Goal: Understand process/instructions: Learn how to perform a task or action

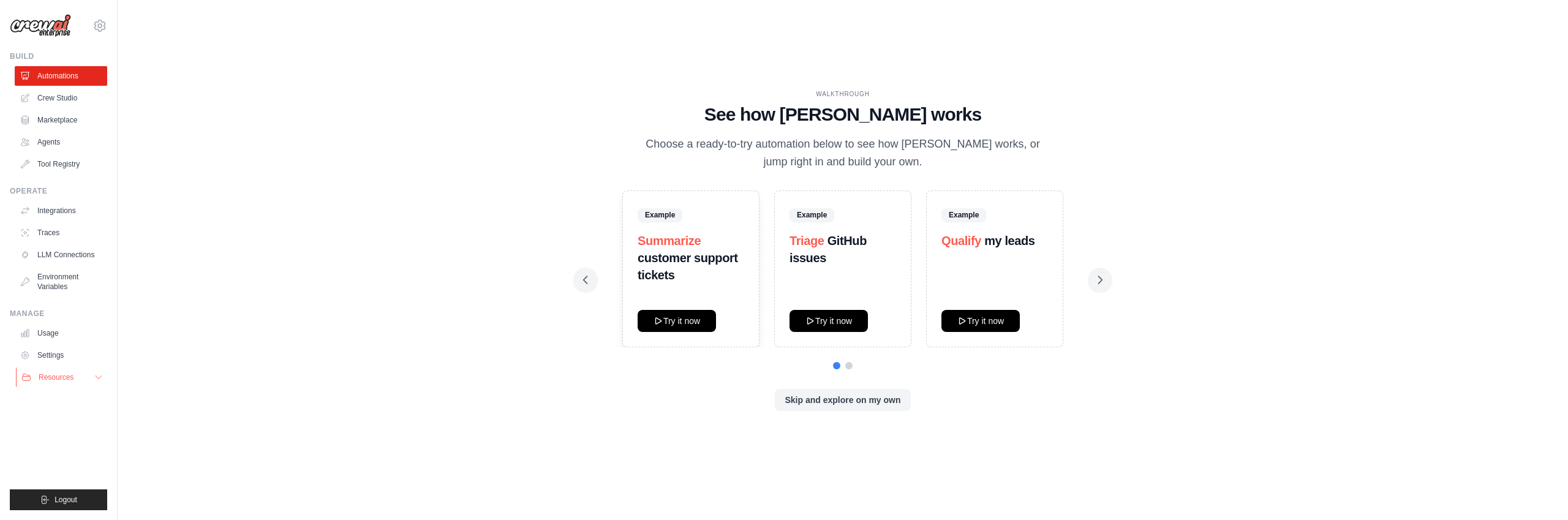
click at [100, 377] on icon at bounding box center [99, 377] width 10 height 10
click at [76, 454] on span "Video Tutorials" at bounding box center [67, 457] width 48 height 10
click at [517, 225] on div "WALKTHROUGH See how CrewAI works Choose a ready-to-try automation below to see …" at bounding box center [842, 259] width 1411 height 495
drag, startPoint x: 1104, startPoint y: 276, endPoint x: 1092, endPoint y: 323, distance: 49.3
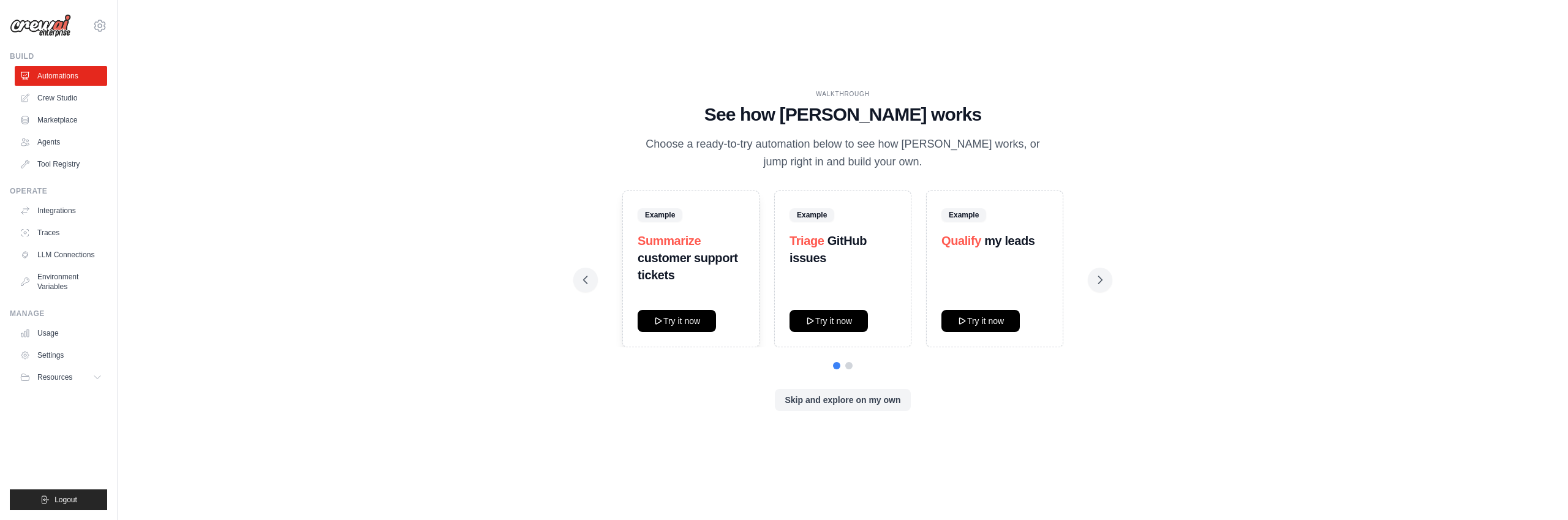
click at [1104, 276] on icon at bounding box center [1100, 280] width 12 height 12
click at [1057, 393] on div "Skip and explore on my own" at bounding box center [842, 400] width 519 height 22
click at [999, 321] on button "Try it now" at bounding box center [980, 320] width 78 height 22
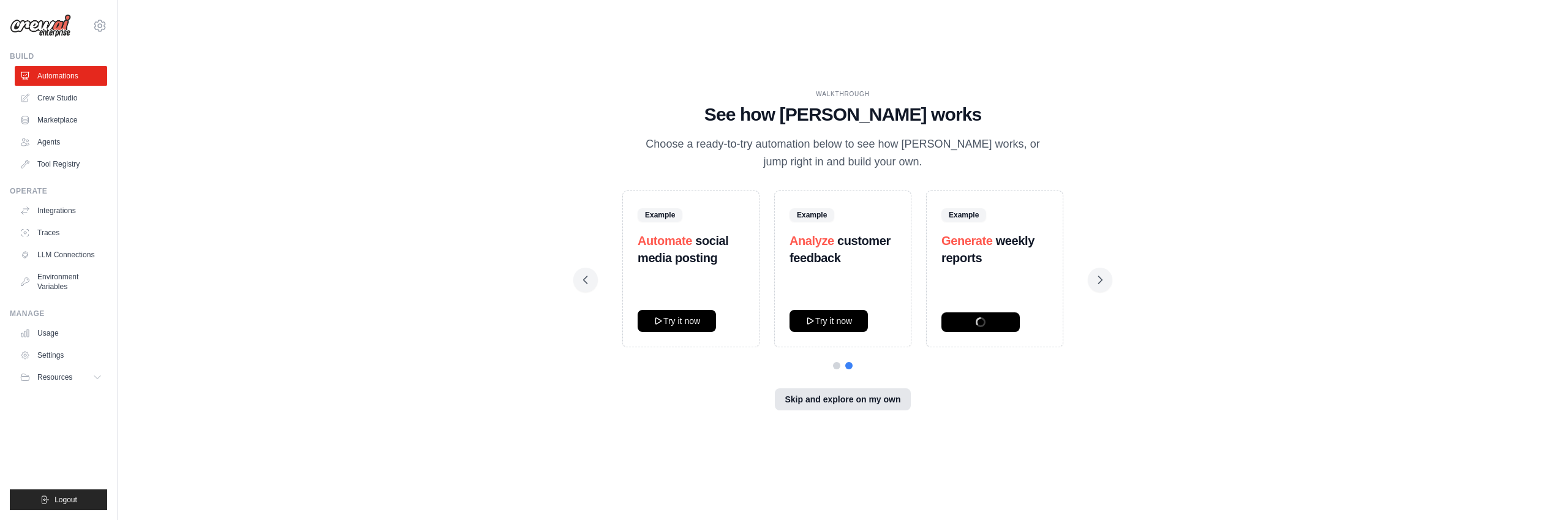
click at [824, 399] on button "Skip and explore on my own" at bounding box center [842, 399] width 135 height 22
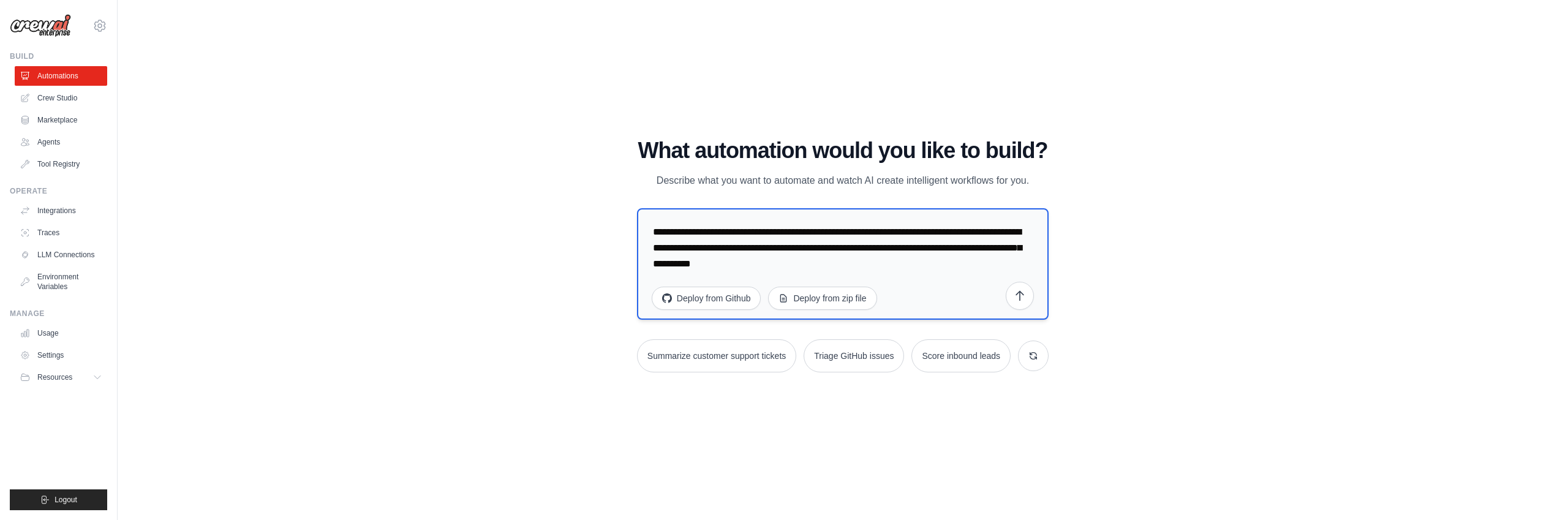
click at [754, 250] on textarea "**********" at bounding box center [842, 263] width 411 height 111
drag, startPoint x: 879, startPoint y: 273, endPoint x: 629, endPoint y: 222, distance: 254.5
click at [625, 222] on div "WALKTHROUGH See how CrewAI works Choose a ready-to-try automation below to see …" at bounding box center [842, 260] width 441 height 244
click at [649, 75] on div "WALKTHROUGH See how CrewAI works Choose a ready-to-try automation below to see …" at bounding box center [842, 259] width 1411 height 495
click at [825, 266] on textarea "**********" at bounding box center [842, 263] width 411 height 111
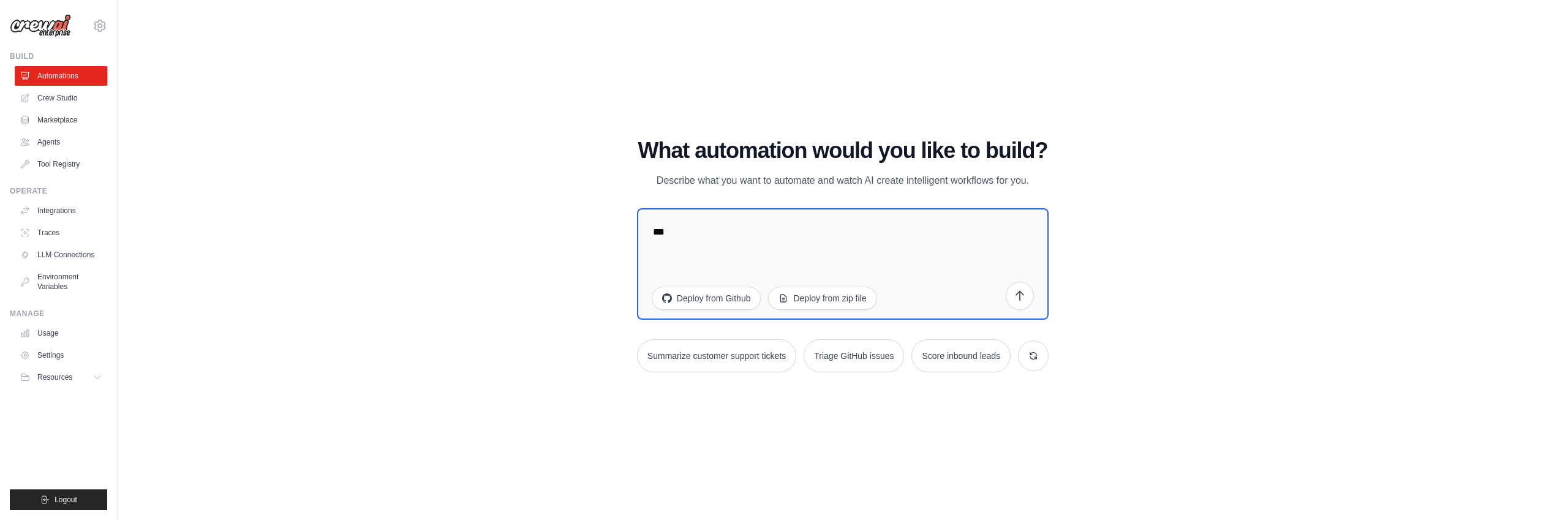
drag, startPoint x: 687, startPoint y: 230, endPoint x: 593, endPoint y: 222, distance: 94.7
click at [584, 219] on div "WALKTHROUGH See how CrewAI works Choose a ready-to-try automation below to see …" at bounding box center [842, 259] width 1411 height 495
paste textarea "**********"
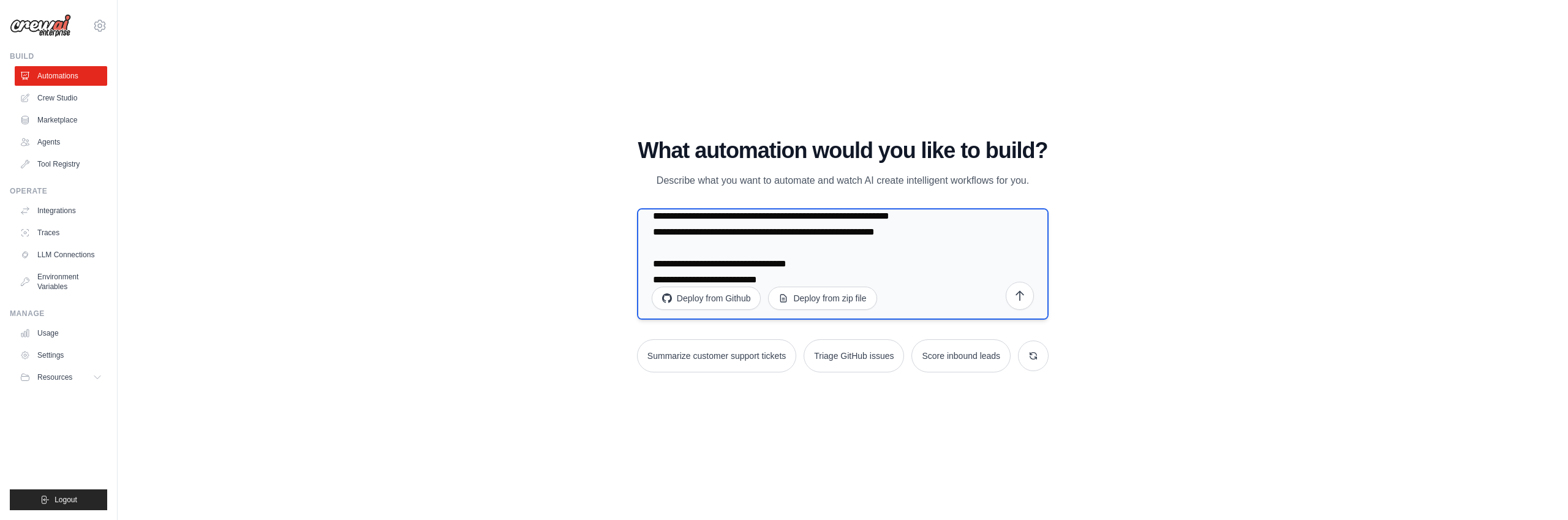
scroll to position [1369, 0]
drag, startPoint x: 719, startPoint y: 268, endPoint x: 819, endPoint y: 263, distance: 99.9
click at [856, 326] on div "What automation would you like to build? Describe what you want to automate and…" at bounding box center [842, 255] width 411 height 234
click at [715, 266] on textarea at bounding box center [842, 263] width 411 height 111
drag, startPoint x: 667, startPoint y: 264, endPoint x: 854, endPoint y: 315, distance: 193.7
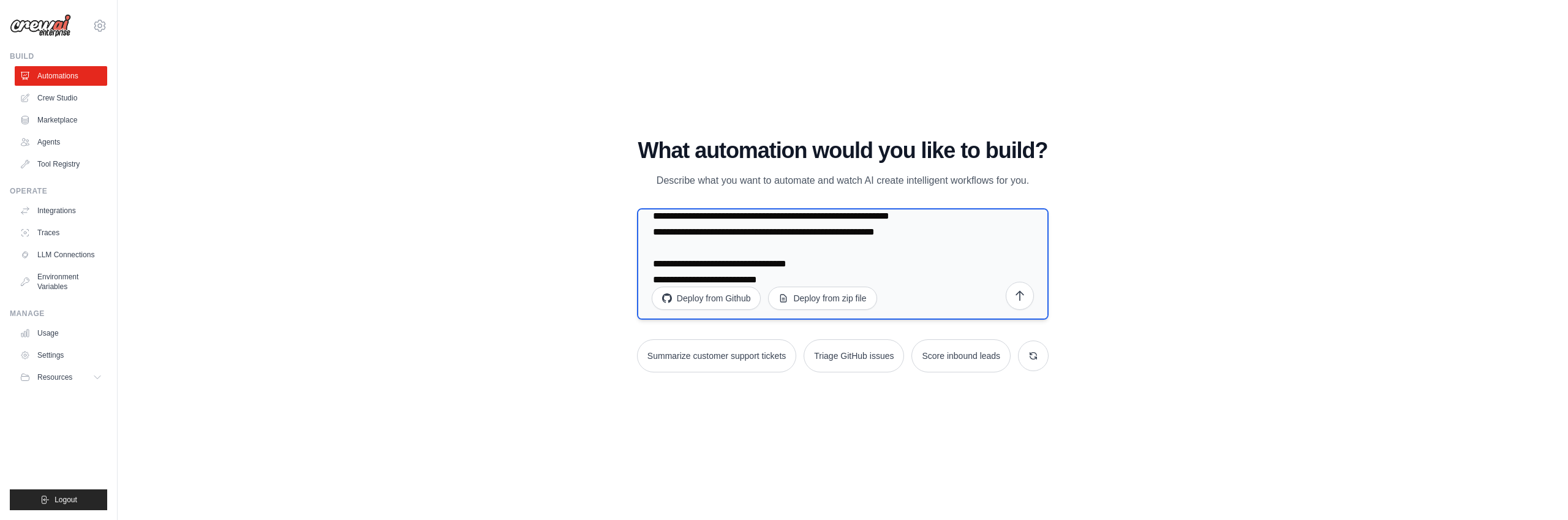
click at [854, 315] on textarea at bounding box center [842, 263] width 411 height 111
click at [730, 258] on textarea at bounding box center [842, 263] width 411 height 111
drag, startPoint x: 717, startPoint y: 282, endPoint x: 663, endPoint y: 275, distance: 54.3
click at [663, 275] on textarea at bounding box center [842, 263] width 411 height 111
drag, startPoint x: 652, startPoint y: 262, endPoint x: 958, endPoint y: 308, distance: 309.6
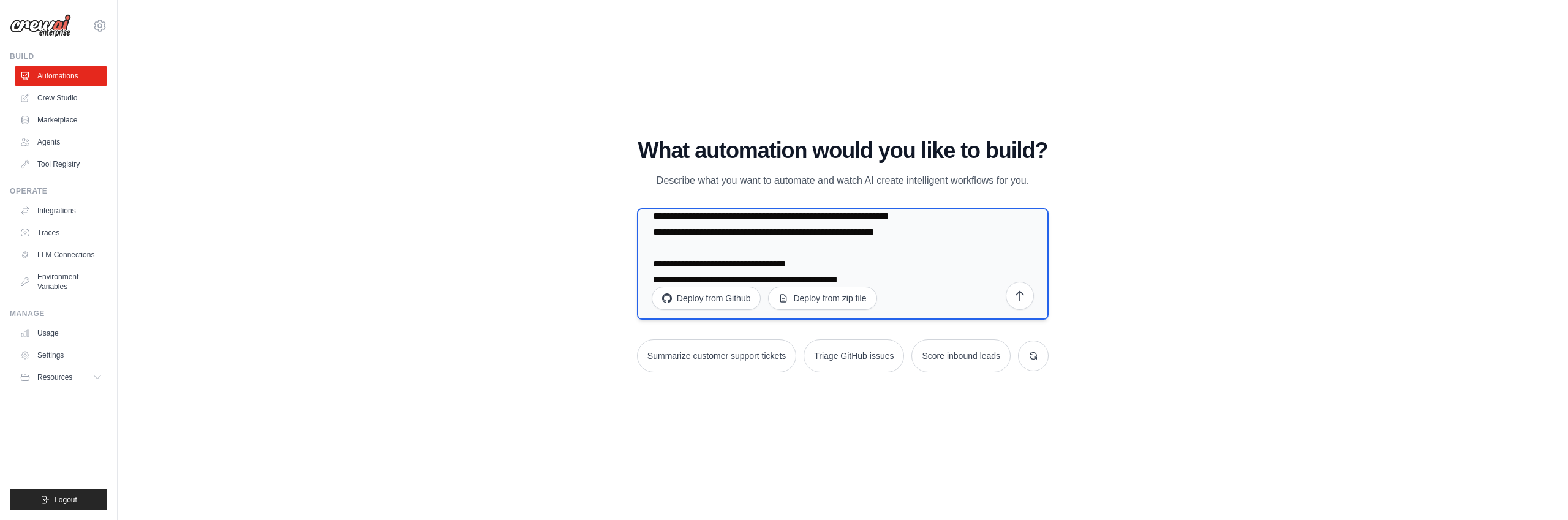
click at [958, 308] on textarea at bounding box center [842, 263] width 411 height 111
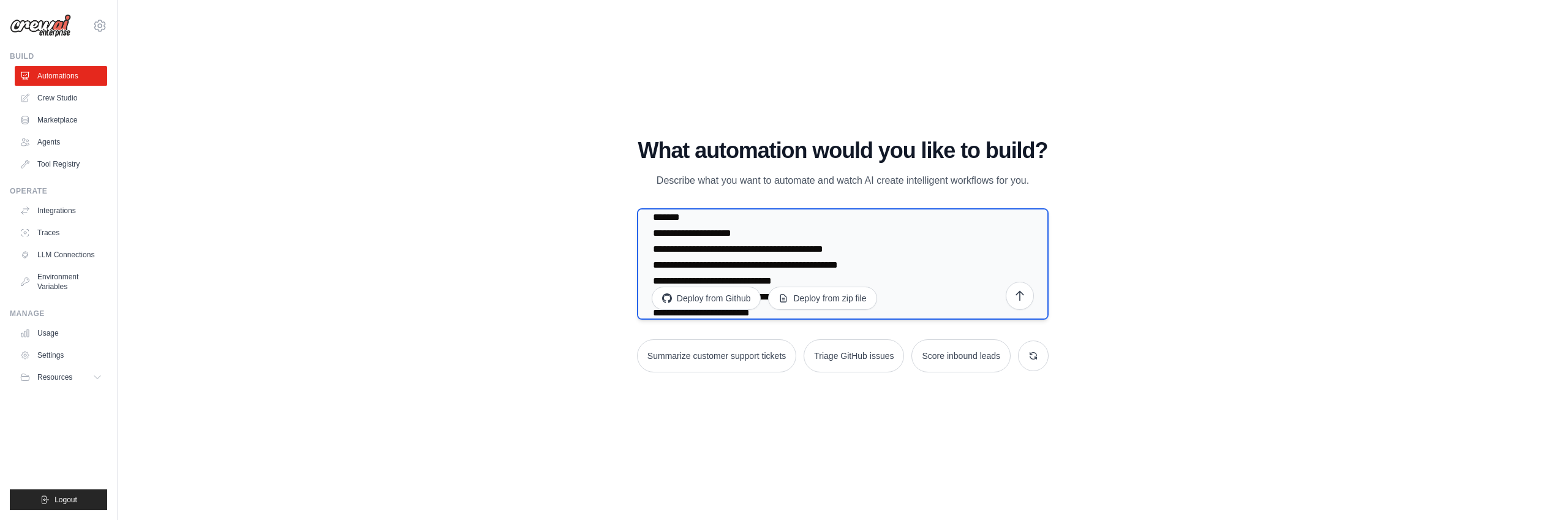
scroll to position [0, 0]
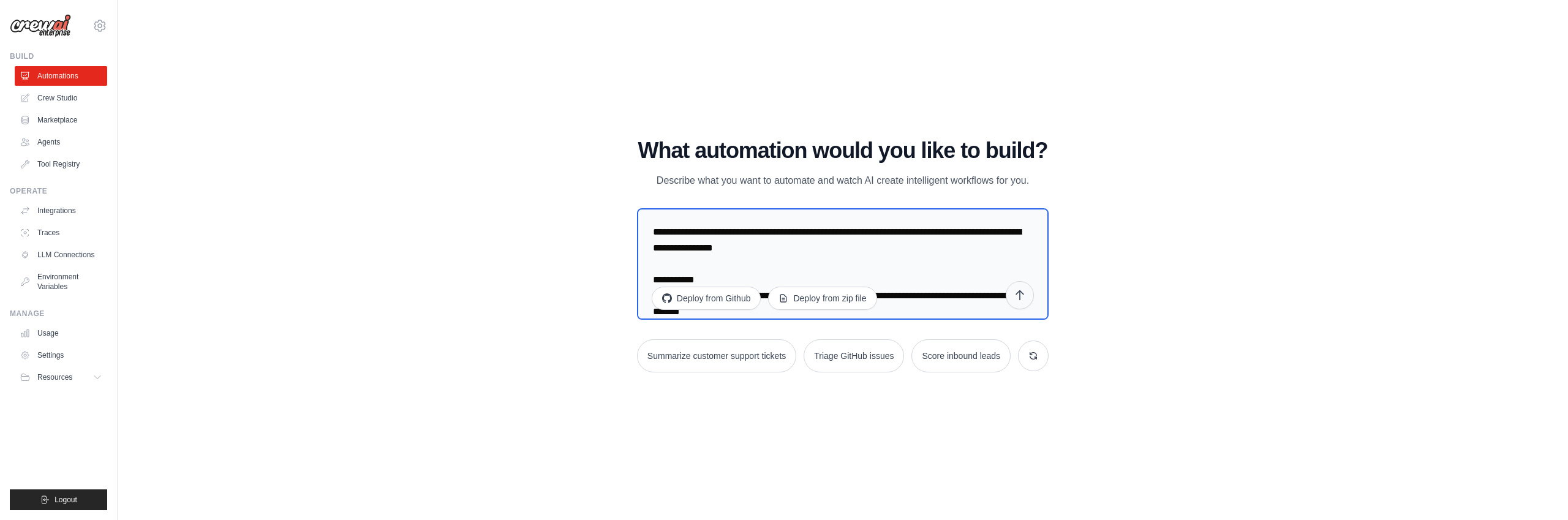
type textarea "**********"
click at [1023, 301] on icon "submit" at bounding box center [1019, 295] width 12 height 12
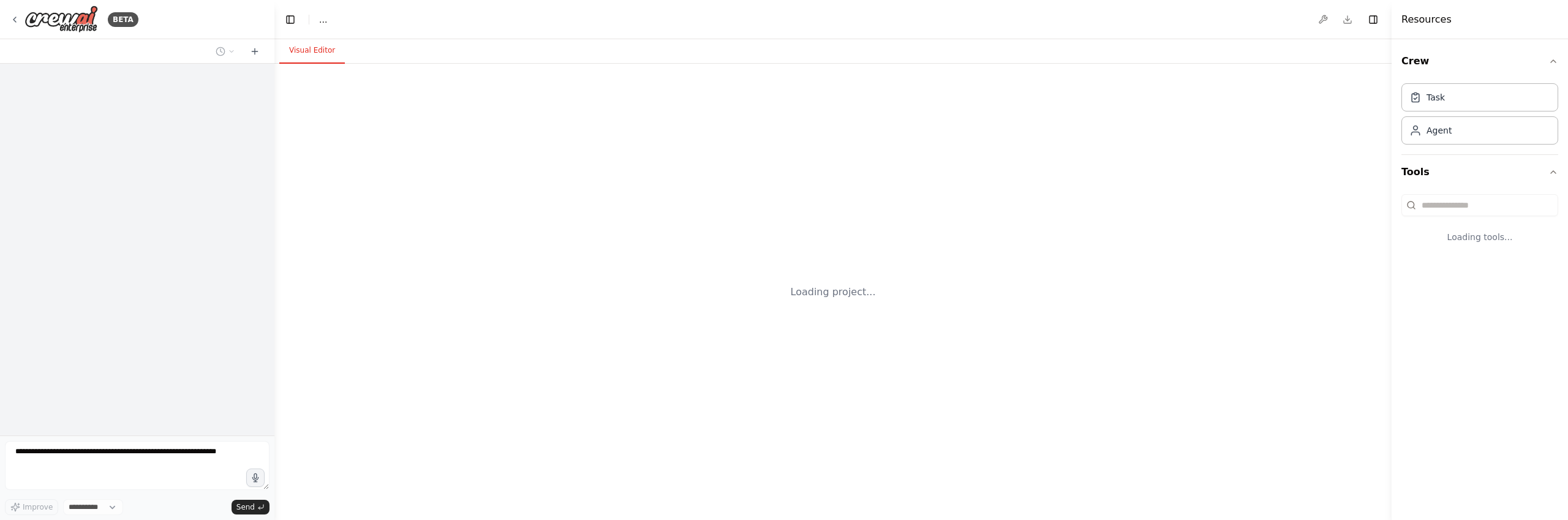
select select "****"
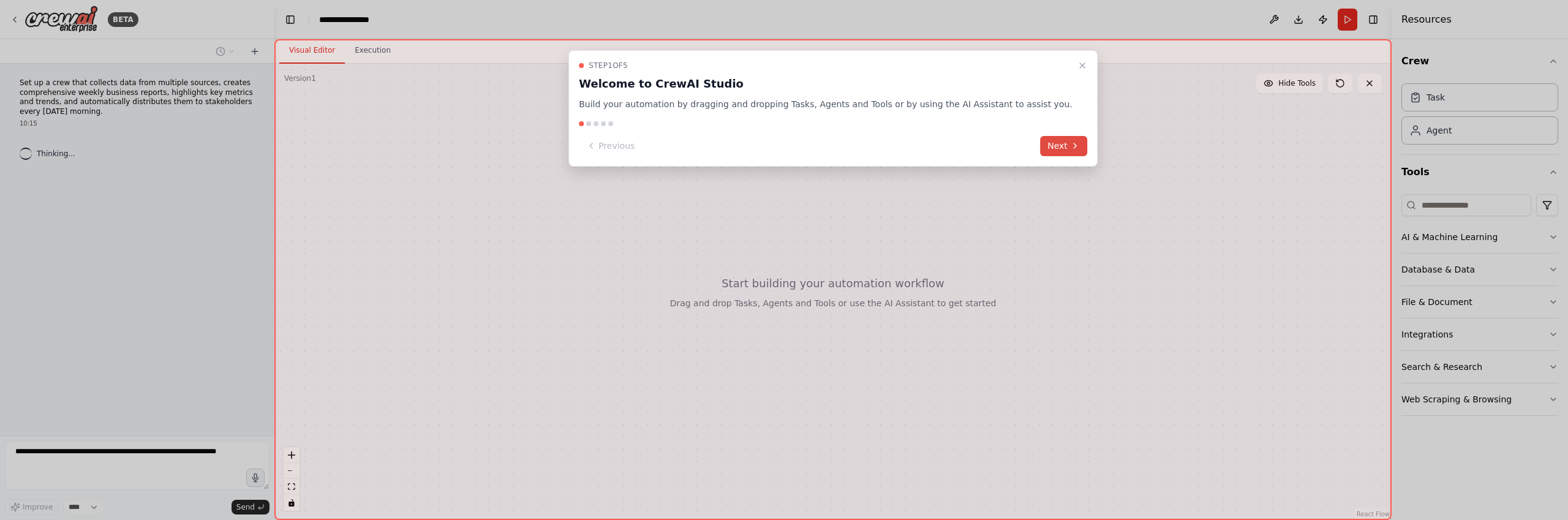
click at [1043, 145] on button "Next" at bounding box center [1063, 146] width 47 height 20
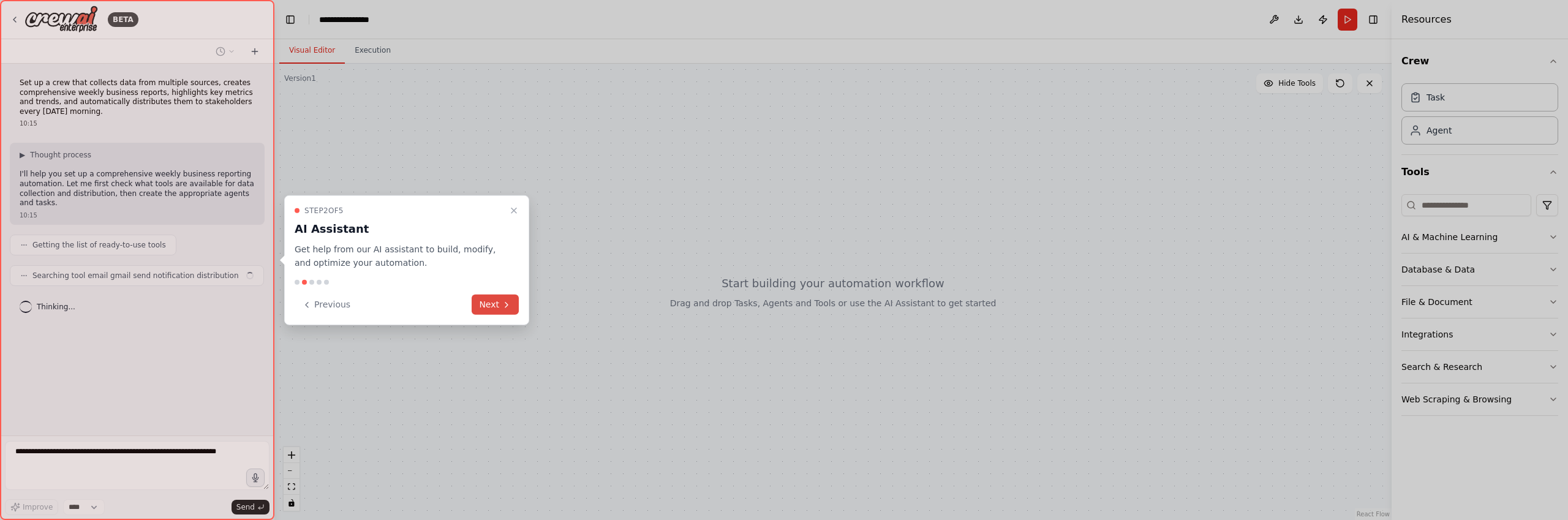
click at [503, 304] on icon at bounding box center [507, 304] width 10 height 10
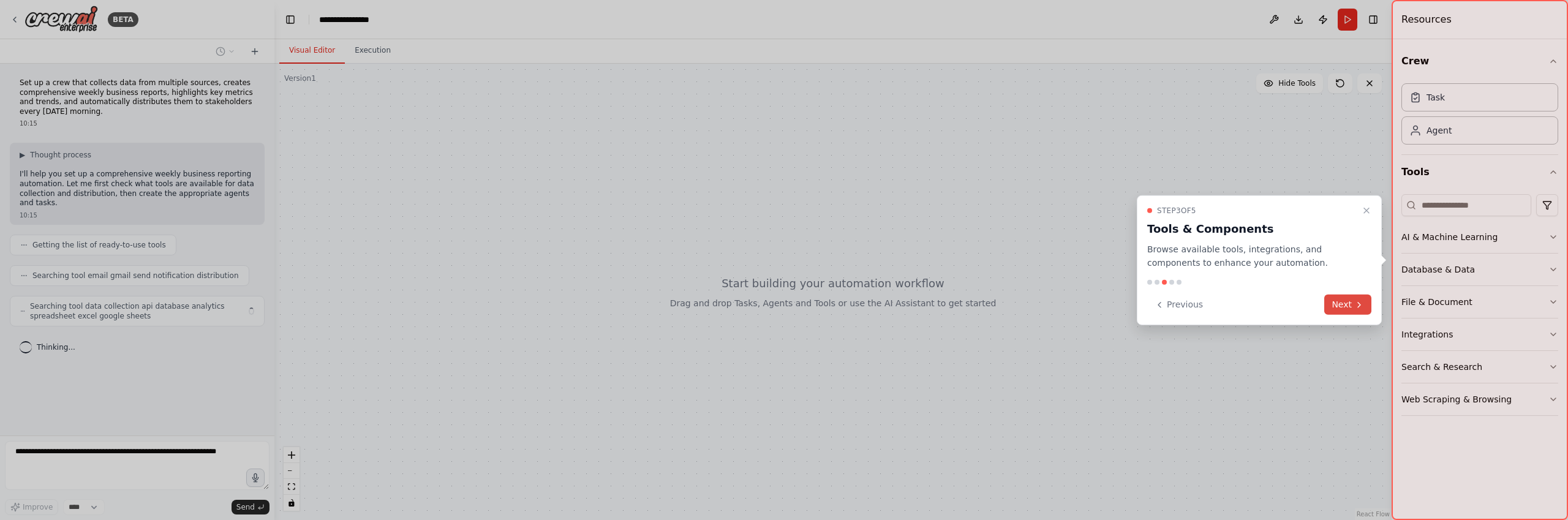
click at [1351, 302] on button "Next" at bounding box center [1347, 305] width 47 height 20
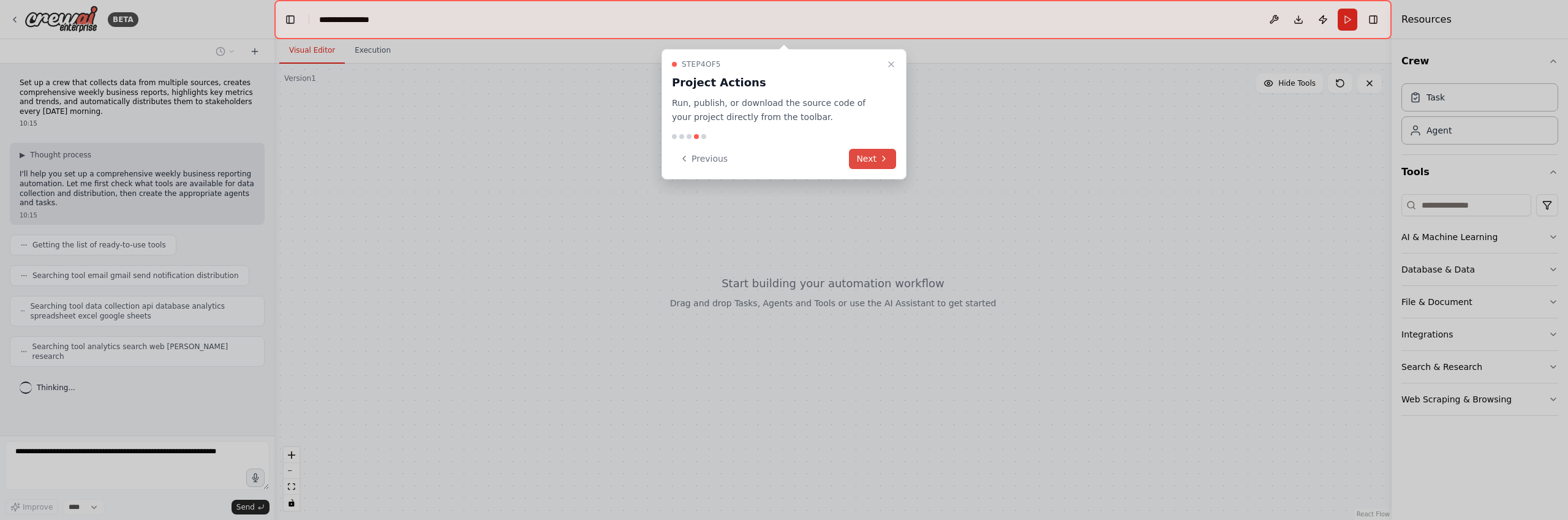
click at [868, 159] on button "Next" at bounding box center [872, 159] width 47 height 20
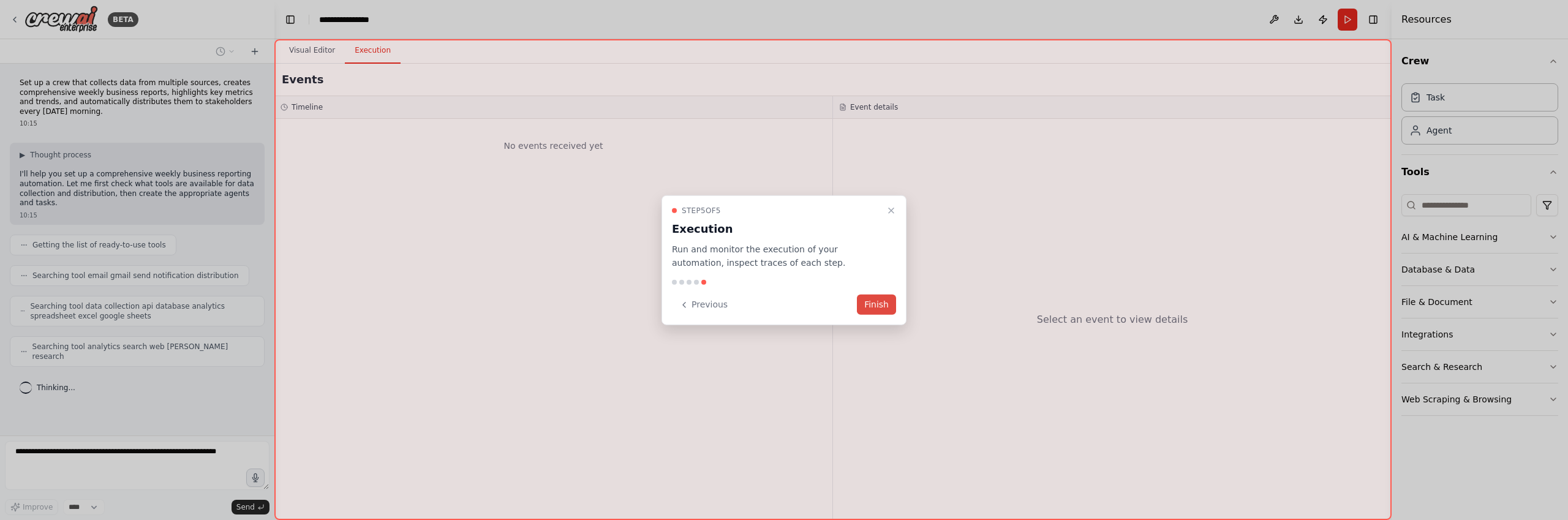
click at [876, 306] on button "Finish" at bounding box center [876, 305] width 39 height 20
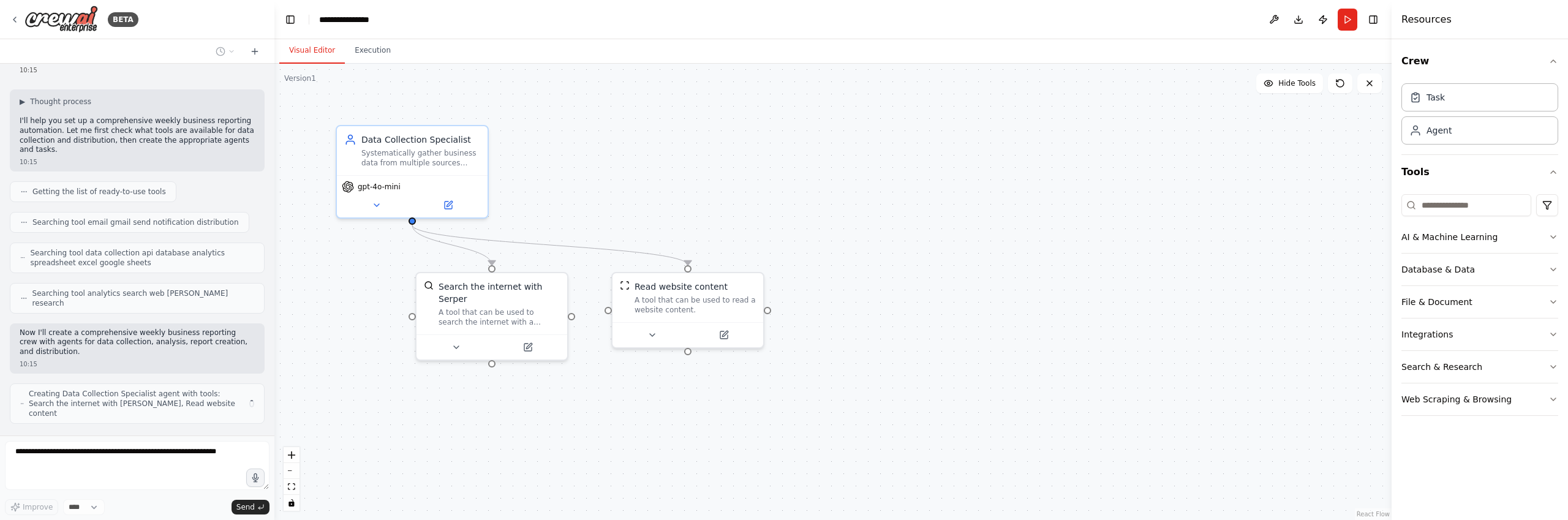
scroll to position [62, 0]
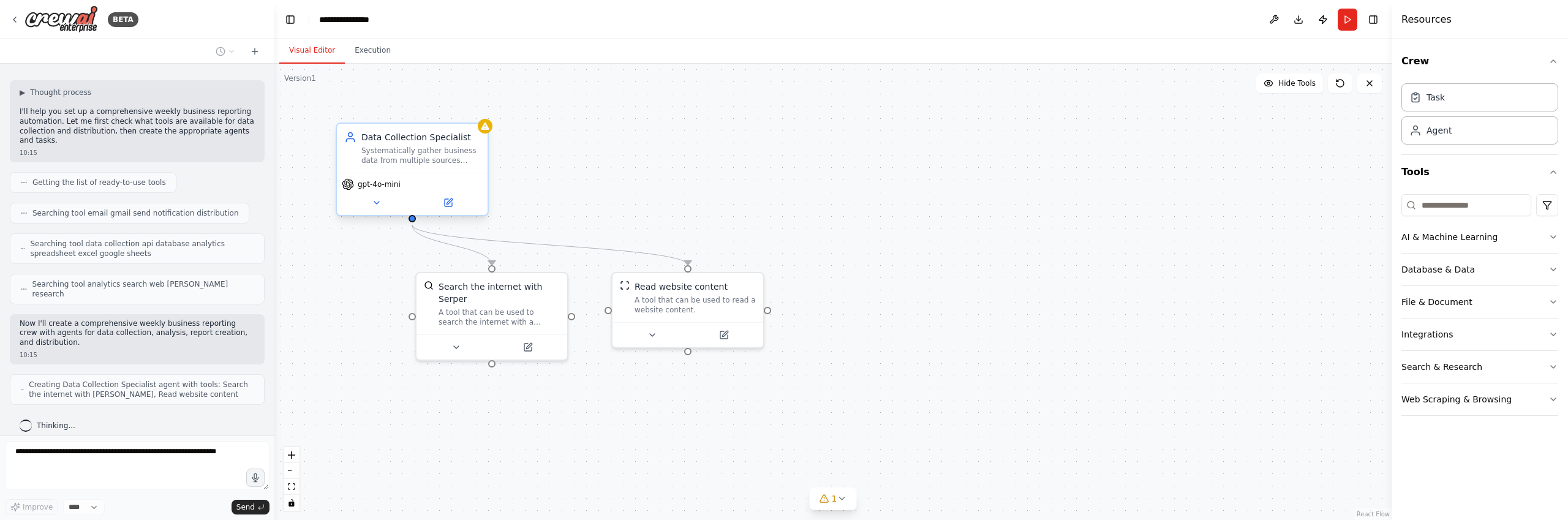
click at [383, 195] on div "gpt-4o-mini" at bounding box center [412, 194] width 151 height 42
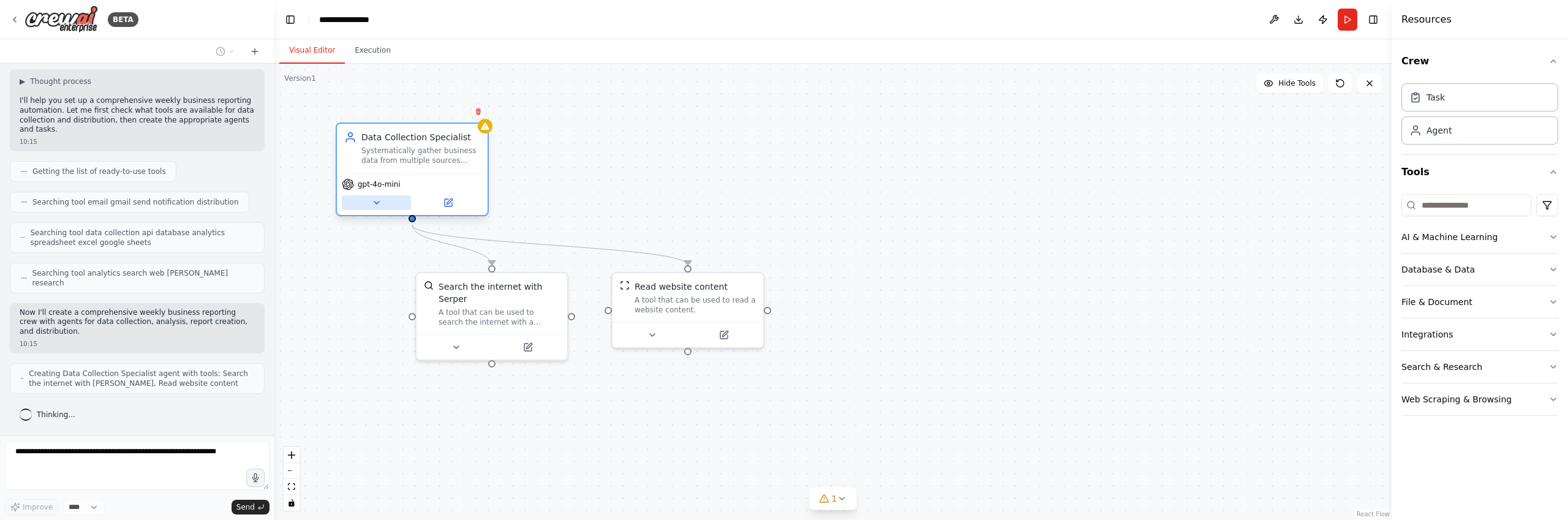
click at [378, 204] on icon at bounding box center [377, 203] width 10 height 10
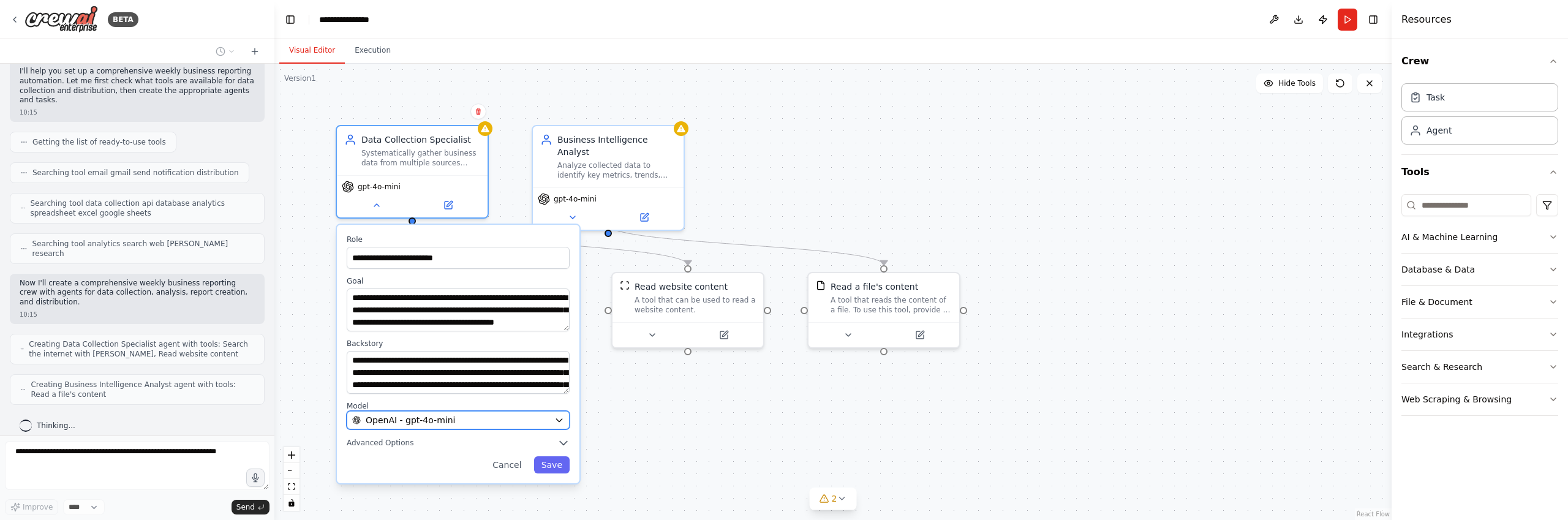
click at [460, 424] on div "OpenAI - gpt-4o-mini" at bounding box center [450, 420] width 197 height 12
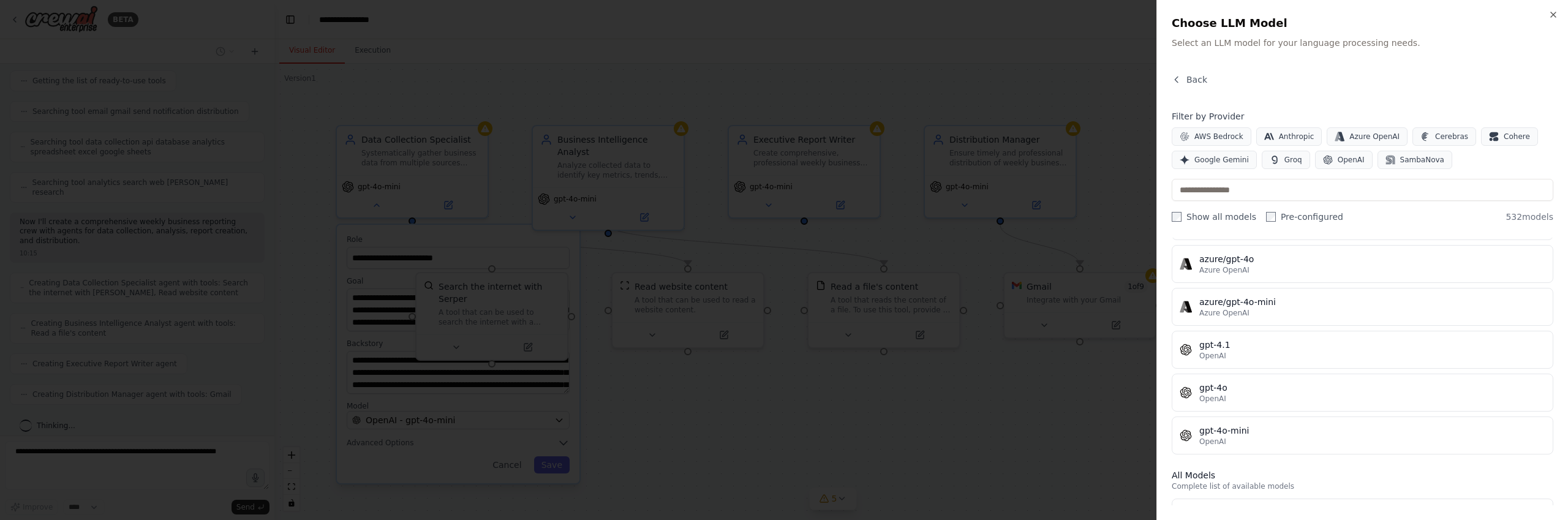
scroll to position [0, 0]
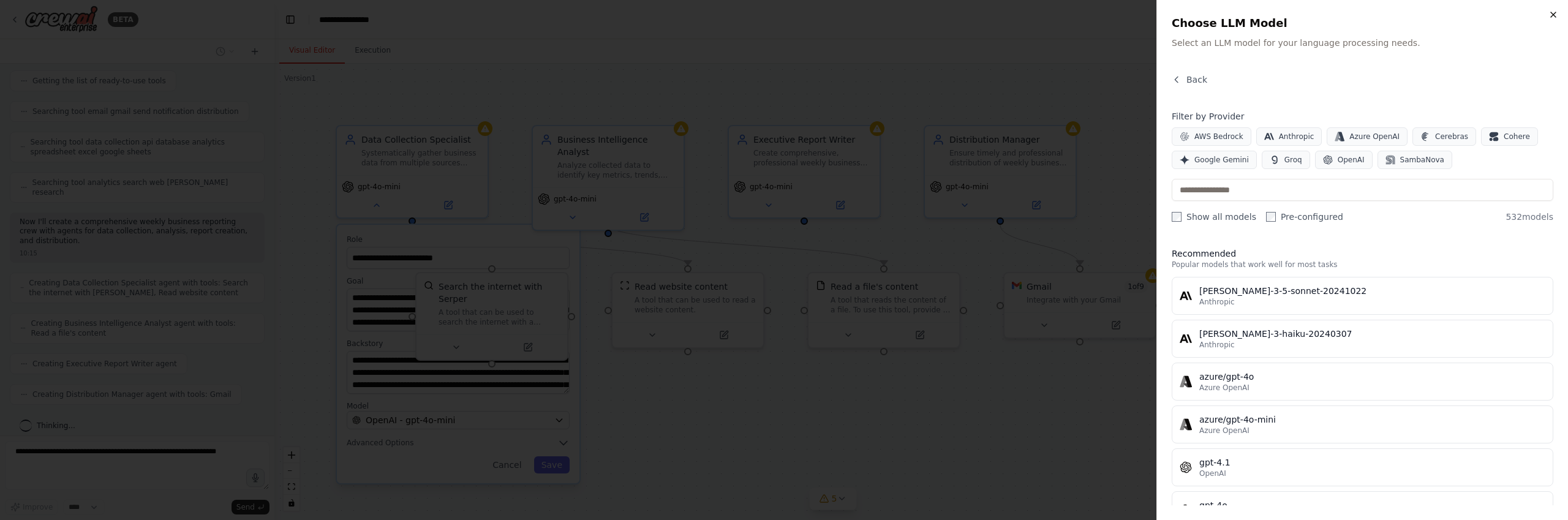
click at [1557, 15] on icon "button" at bounding box center [1553, 15] width 10 height 10
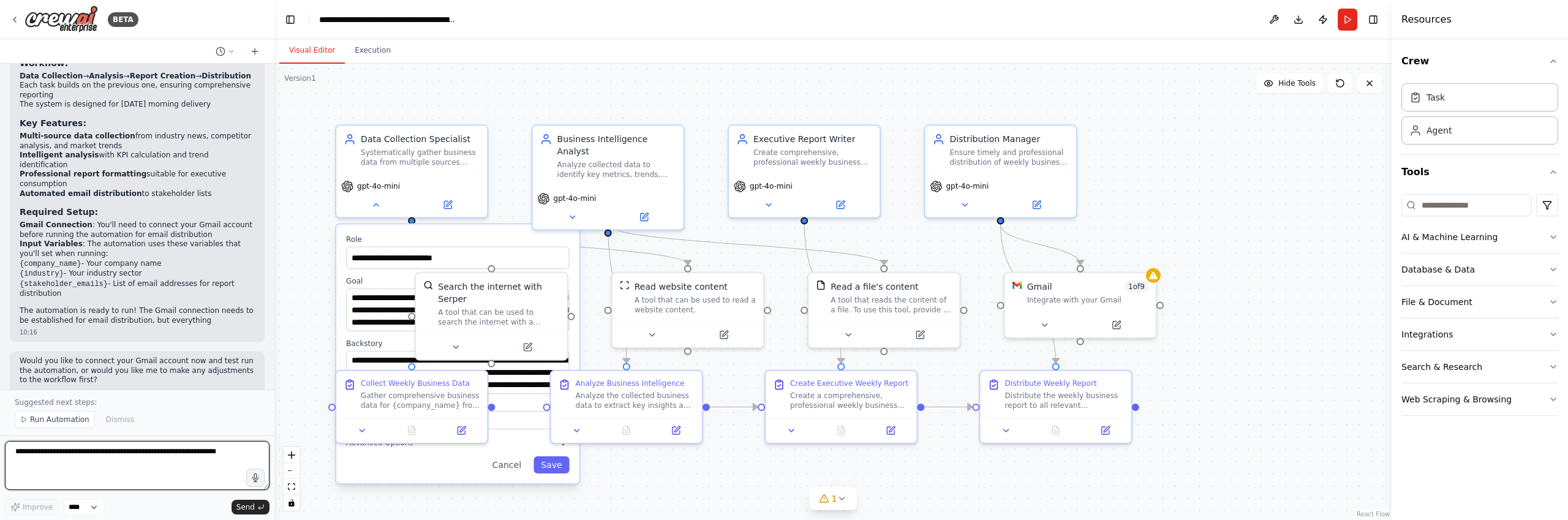
scroll to position [1019, 0]
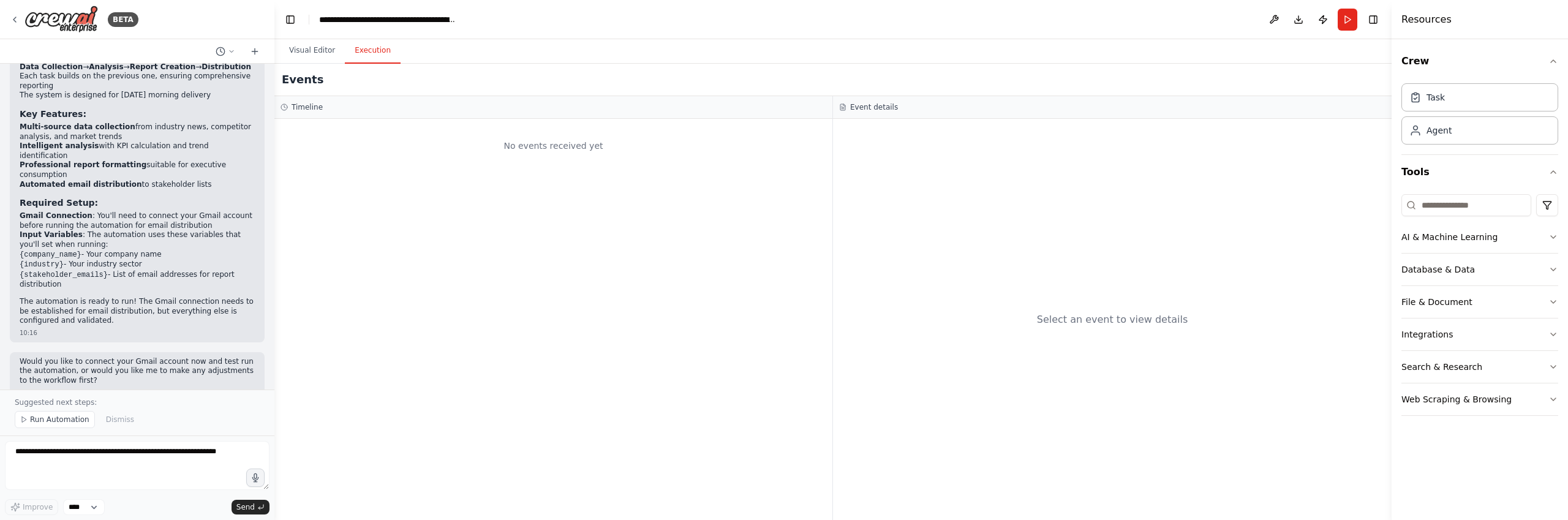
click at [376, 58] on button "Execution" at bounding box center [373, 51] width 56 height 26
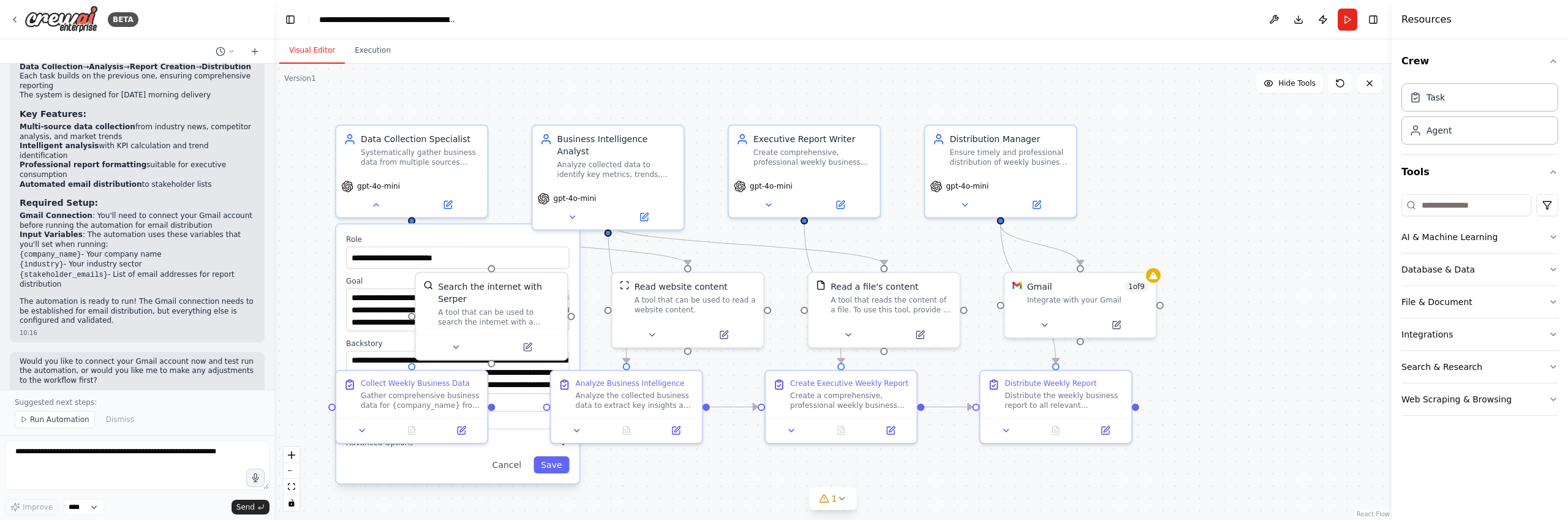
click at [318, 57] on button "Visual Editor" at bounding box center [312, 51] width 66 height 26
click at [1366, 86] on icon at bounding box center [1369, 83] width 10 height 10
click at [1372, 88] on icon at bounding box center [1369, 83] width 10 height 10
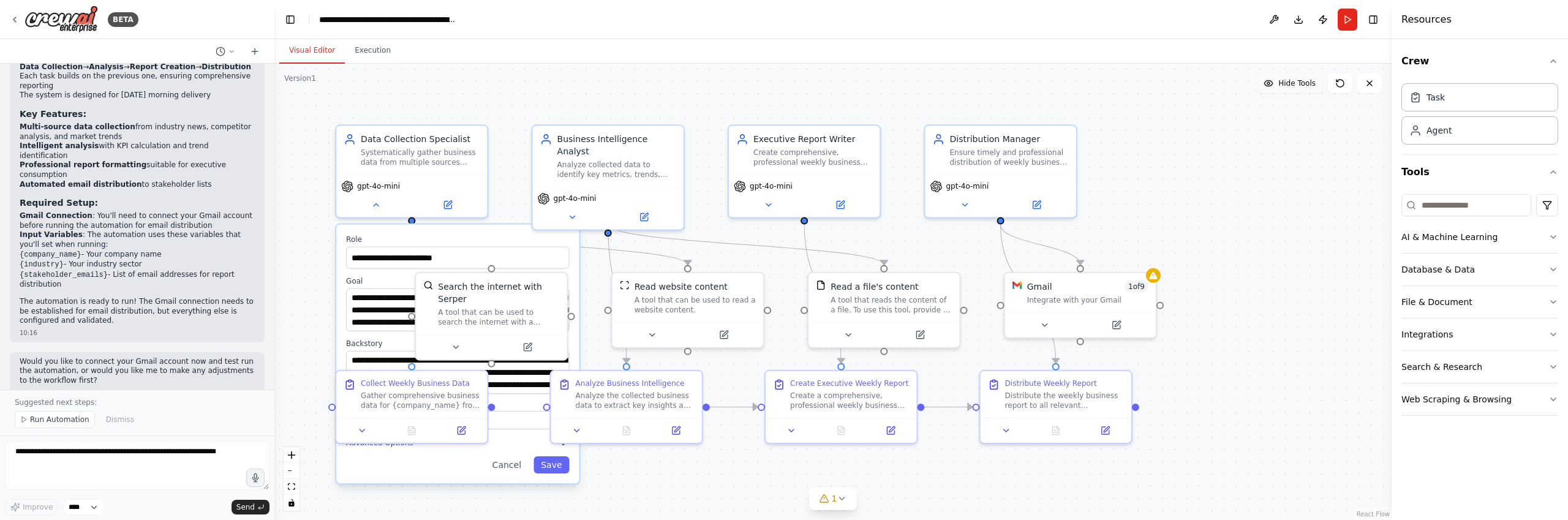
click at [1304, 88] on button "Hide Tools" at bounding box center [1289, 83] width 67 height 20
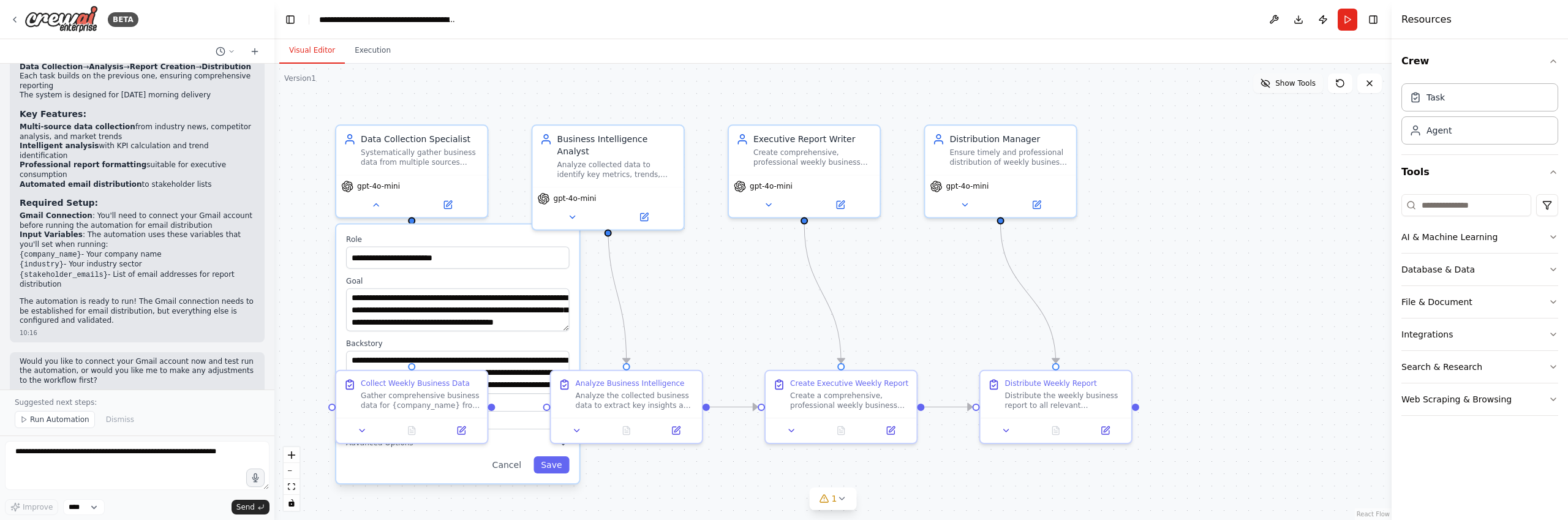
click at [1304, 88] on button "Show Tools" at bounding box center [1288, 83] width 70 height 20
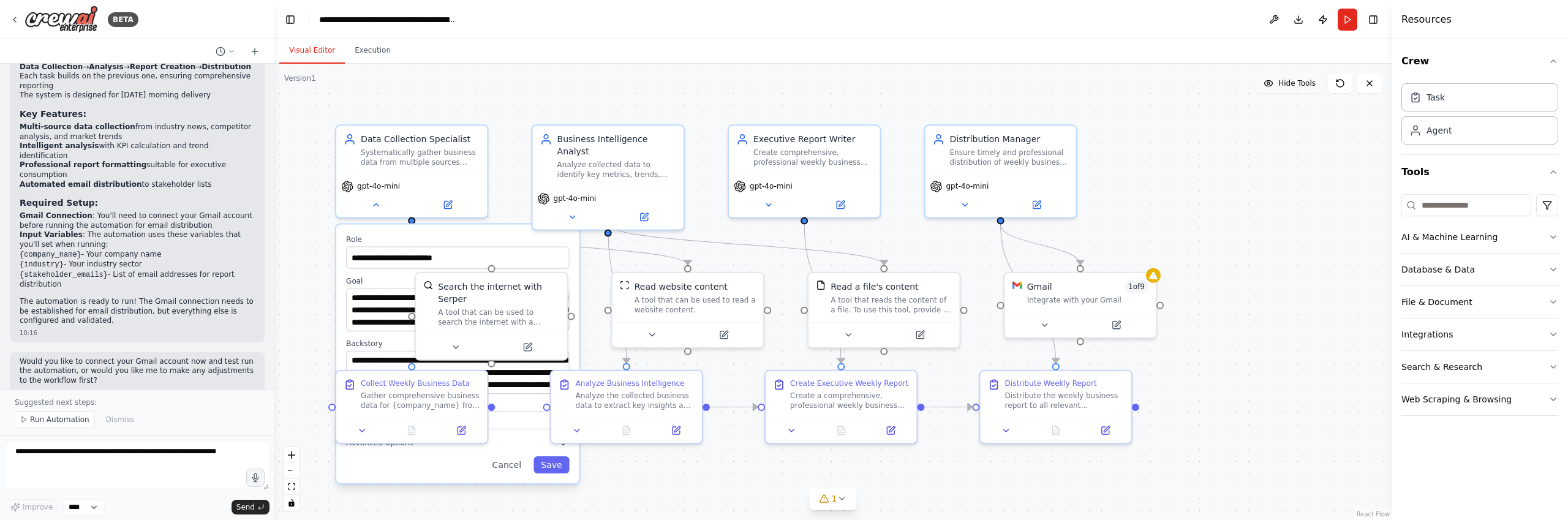
click at [1304, 88] on button "Hide Tools" at bounding box center [1289, 83] width 67 height 20
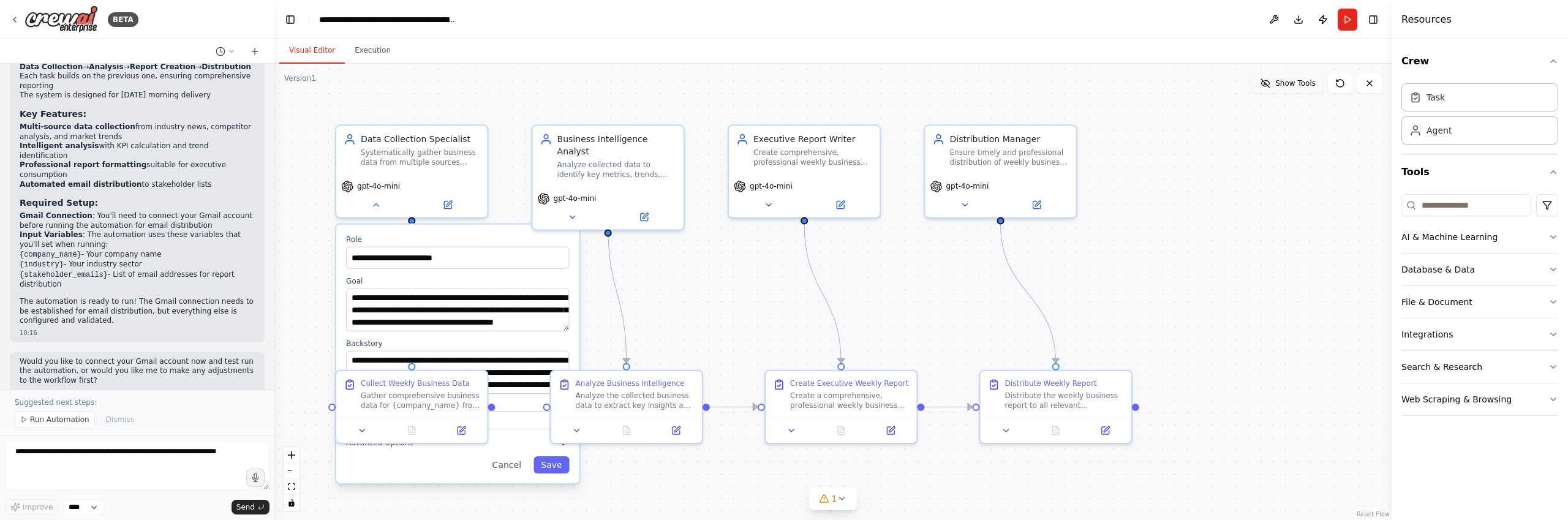
click at [1304, 88] on button "Show Tools" at bounding box center [1288, 83] width 70 height 20
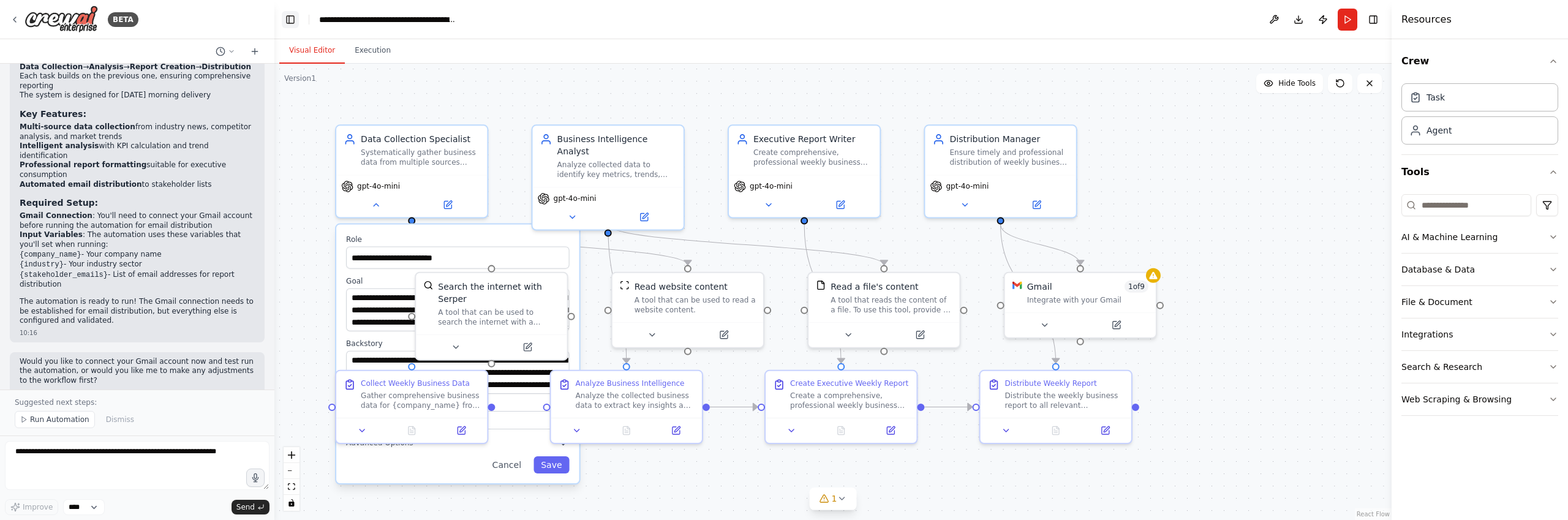
click at [293, 19] on button "Toggle Left Sidebar" at bounding box center [290, 19] width 17 height 17
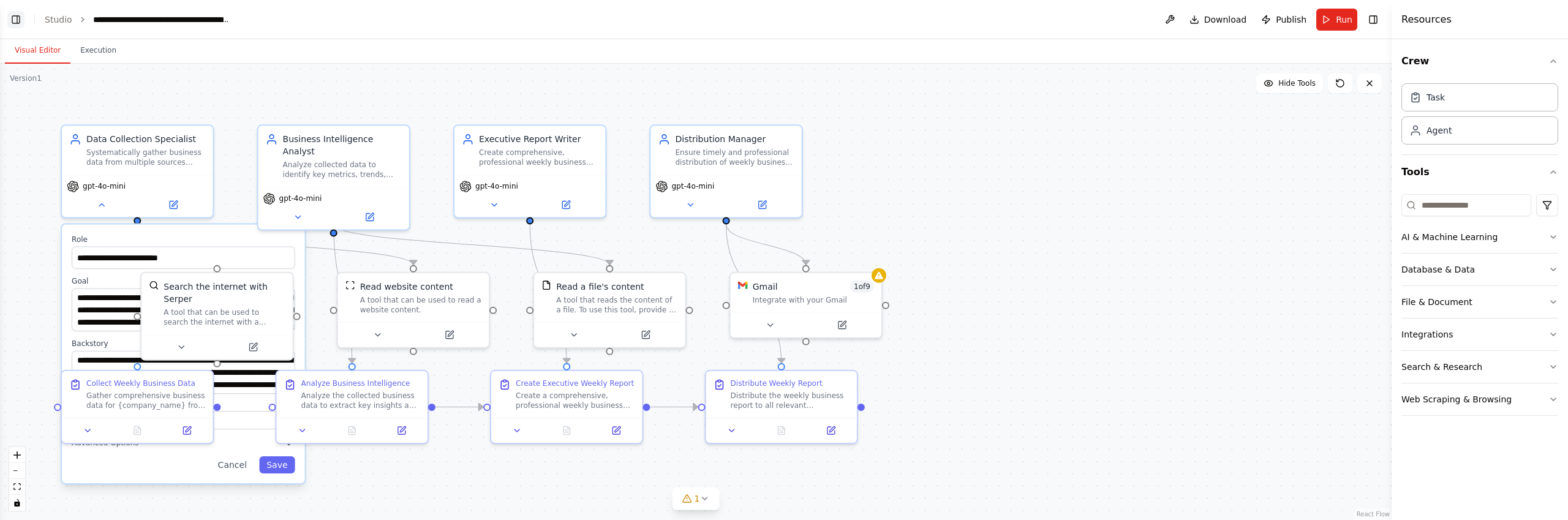
click at [18, 19] on button "Toggle Left Sidebar" at bounding box center [15, 19] width 17 height 17
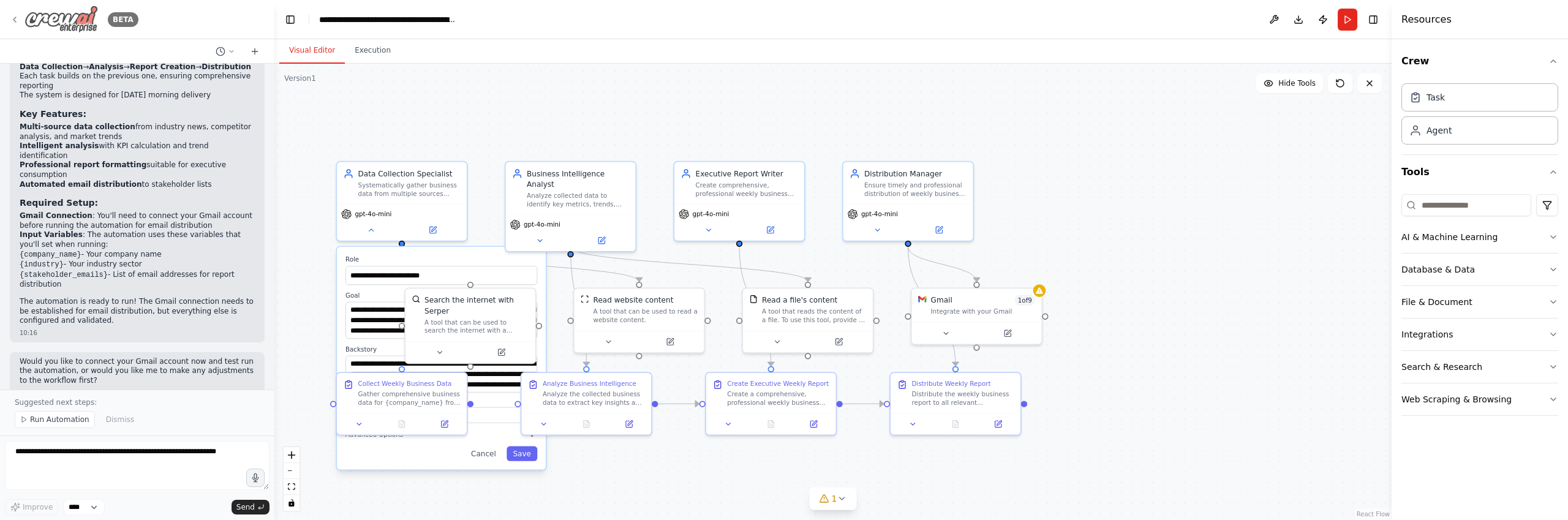
click at [11, 20] on icon at bounding box center [15, 20] width 10 height 10
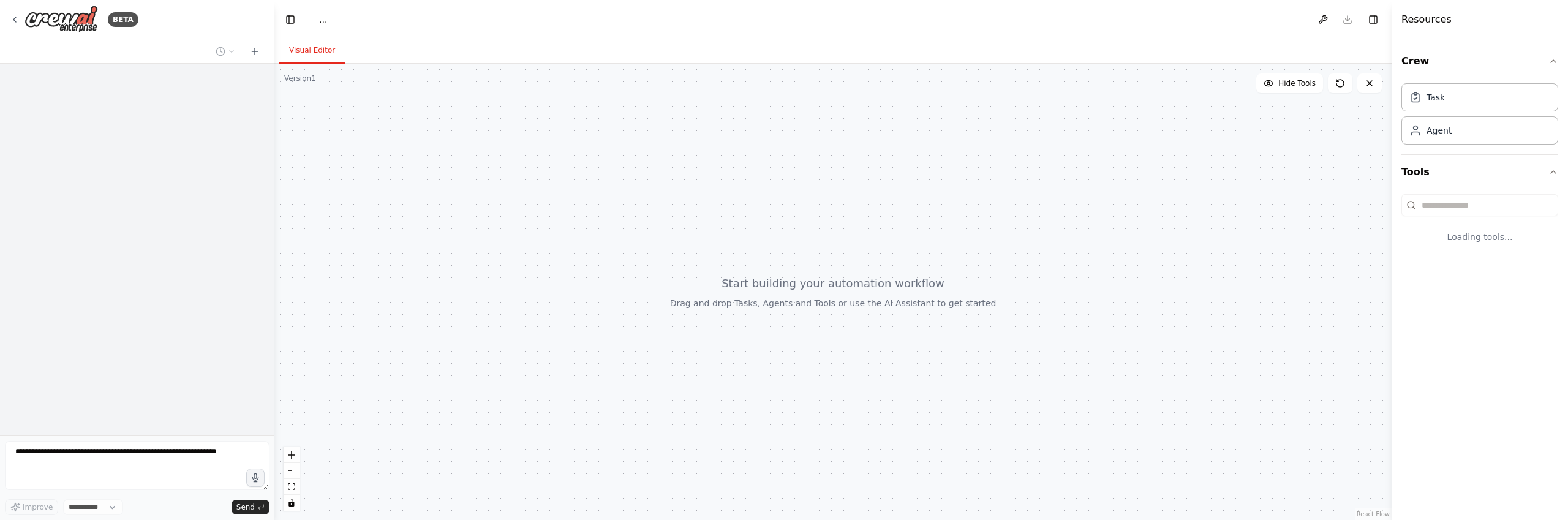
select select "****"
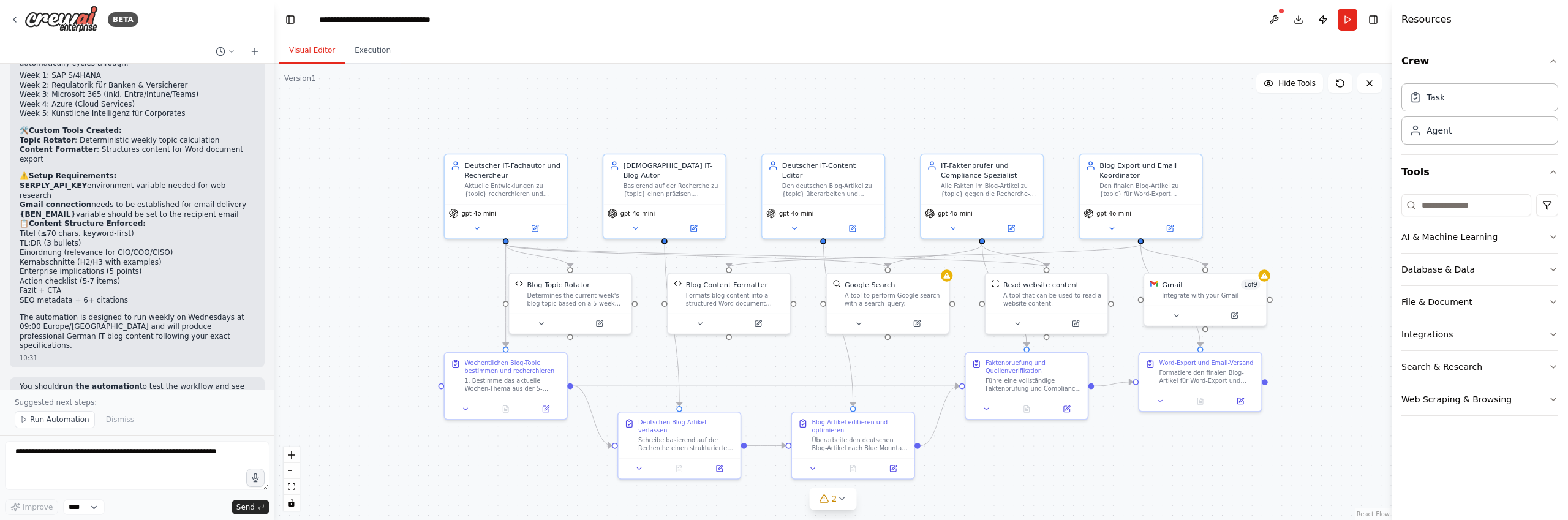
scroll to position [3338, 0]
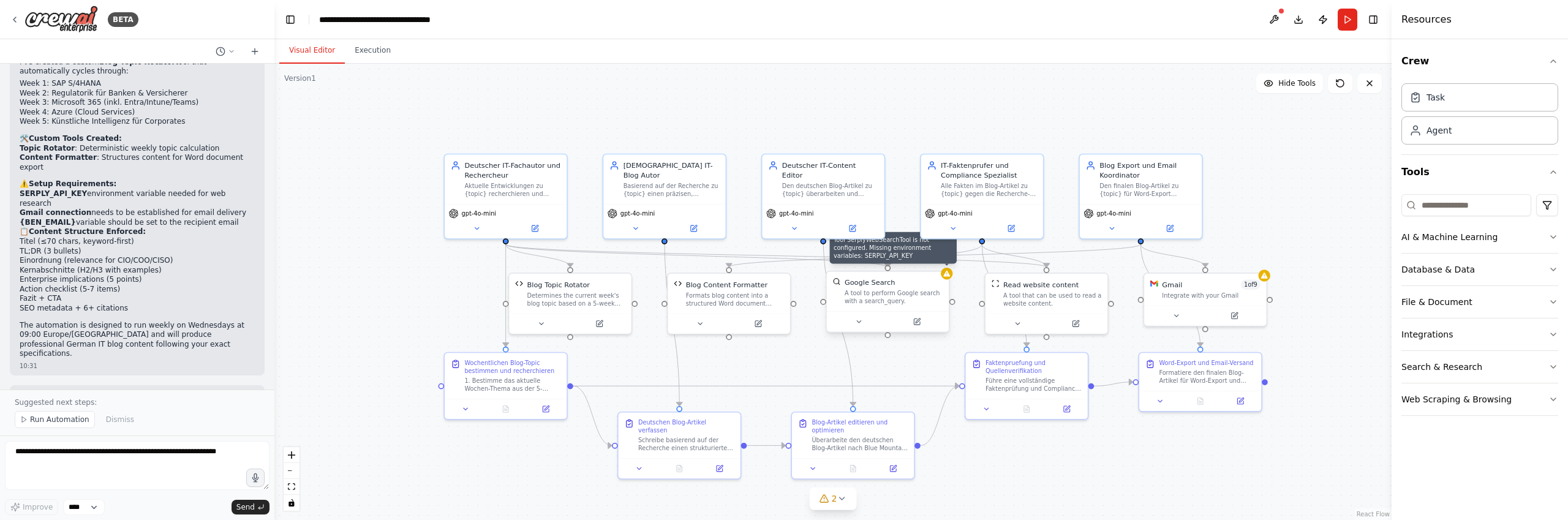
click at [949, 277] on icon at bounding box center [946, 273] width 8 height 8
click at [870, 302] on div "A tool to perform Google search with a search_query." at bounding box center [893, 298] width 98 height 16
click at [876, 293] on div "A tool to perform Google search with a search_query." at bounding box center [893, 298] width 98 height 16
click at [915, 317] on button at bounding box center [917, 322] width 56 height 12
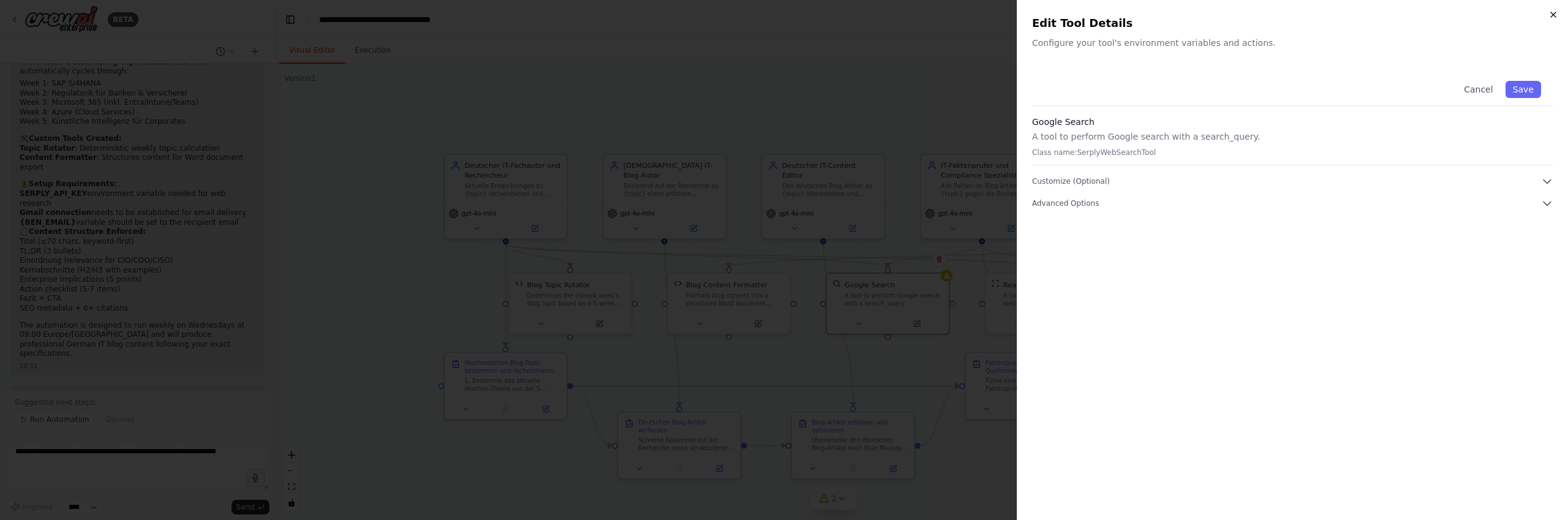
click at [1554, 12] on icon "button" at bounding box center [1553, 15] width 10 height 10
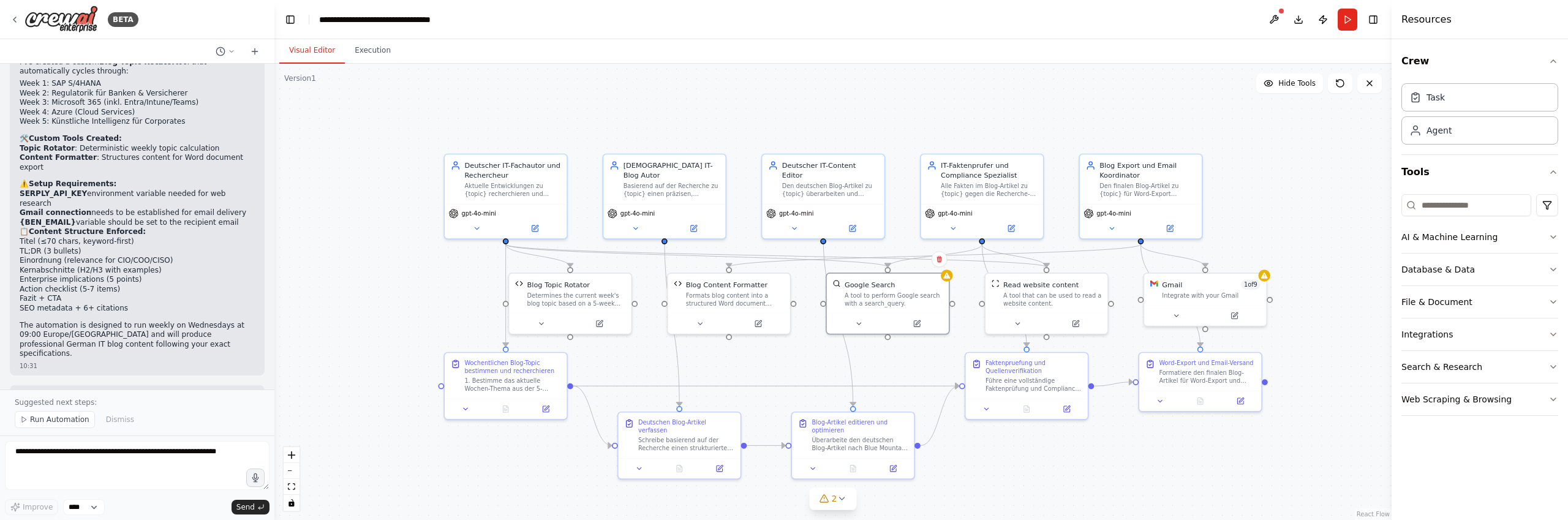
click at [1351, 18] on button "Run" at bounding box center [1347, 20] width 20 height 22
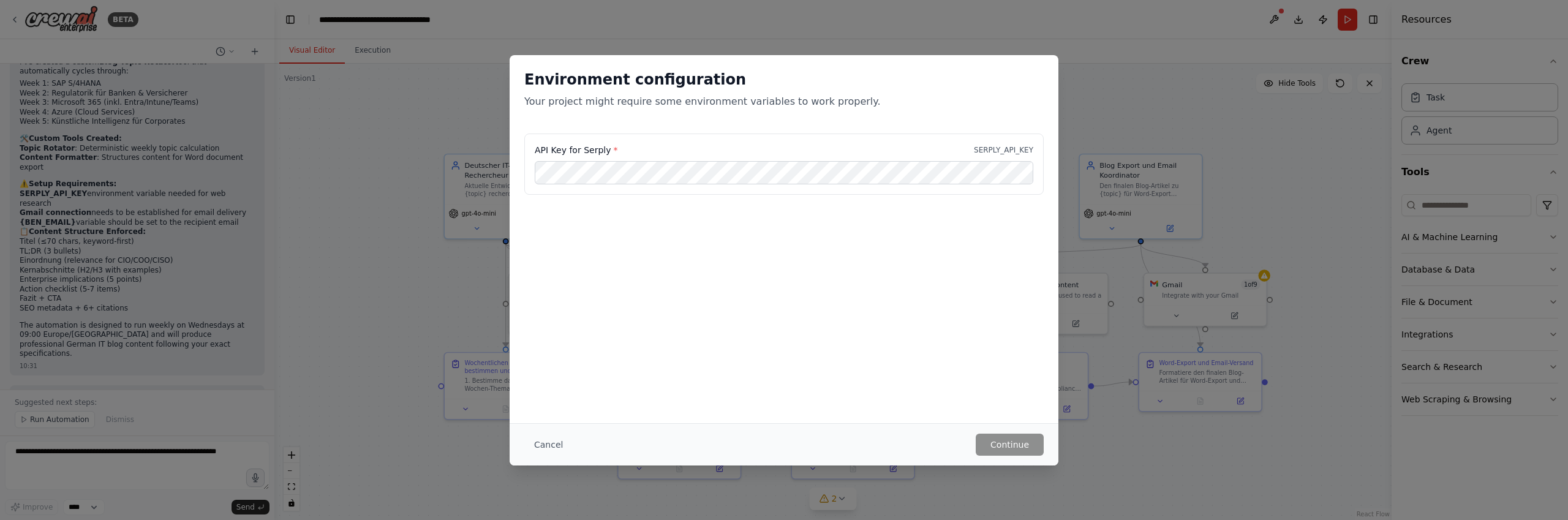
click at [521, 236] on div "API Key for Serply * SERPLY_API_KEY" at bounding box center [783, 194] width 549 height 122
click at [434, 111] on div "Environment configuration Your project might require some environment variables…" at bounding box center [784, 260] width 1568 height 520
click at [558, 445] on button "Cancel" at bounding box center [548, 445] width 48 height 22
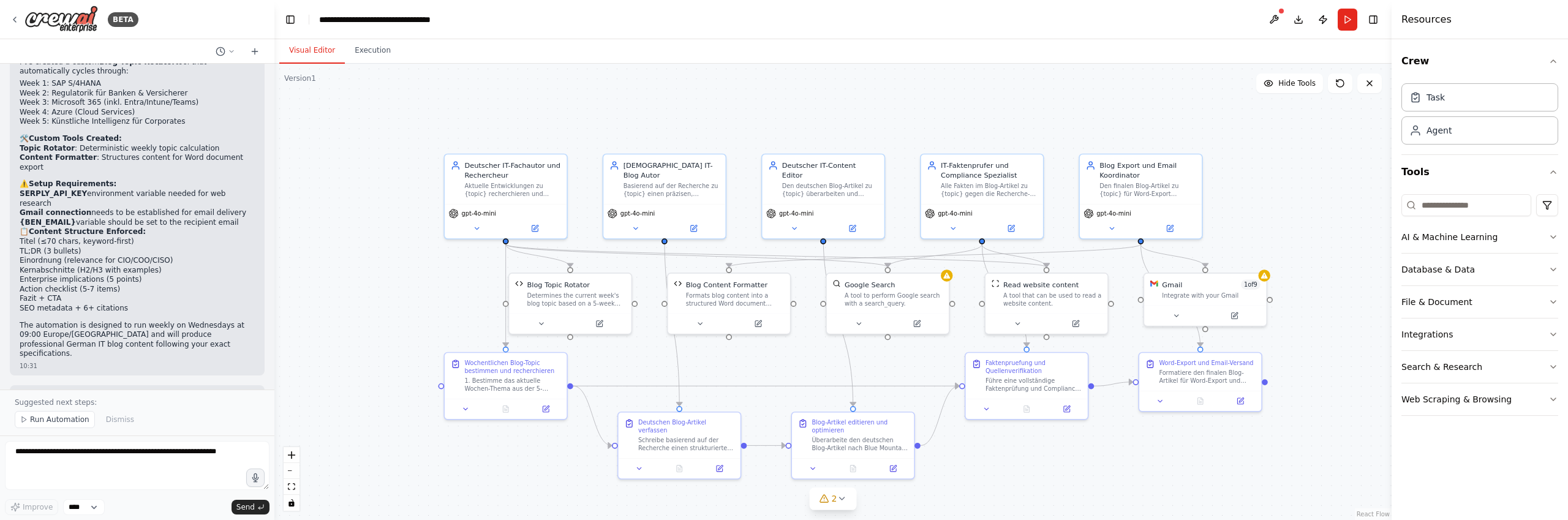
click at [398, 321] on div ".deletable-edge-delete-btn { width: 20px; height: 20px; border: 0px solid #ffff…" at bounding box center [832, 292] width 1117 height 456
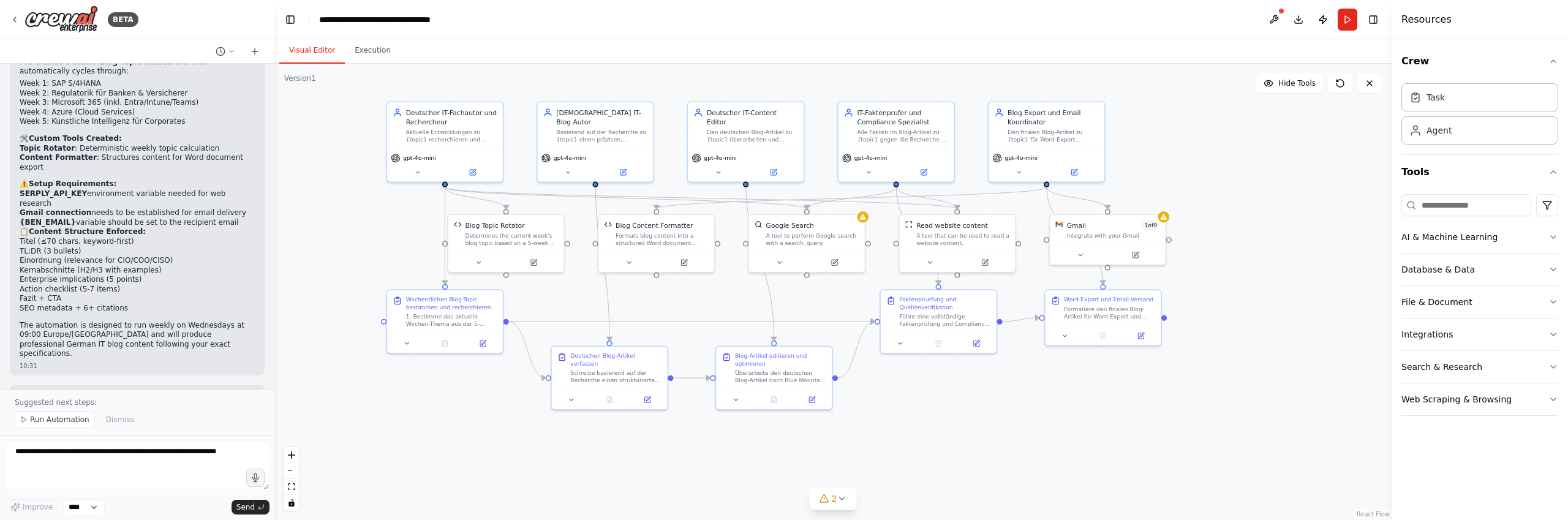
drag, startPoint x: 1286, startPoint y: 390, endPoint x: 1230, endPoint y: 329, distance: 82.3
click at [1230, 329] on div ".deletable-edge-delete-btn { width: 20px; height: 20px; border: 0px solid #ffff…" at bounding box center [832, 292] width 1117 height 456
click at [1127, 222] on div "Gmail 1 of 9" at bounding box center [1113, 223] width 93 height 9
click at [1165, 219] on div at bounding box center [1163, 214] width 11 height 11
click at [1137, 257] on icon at bounding box center [1134, 252] width 7 height 7
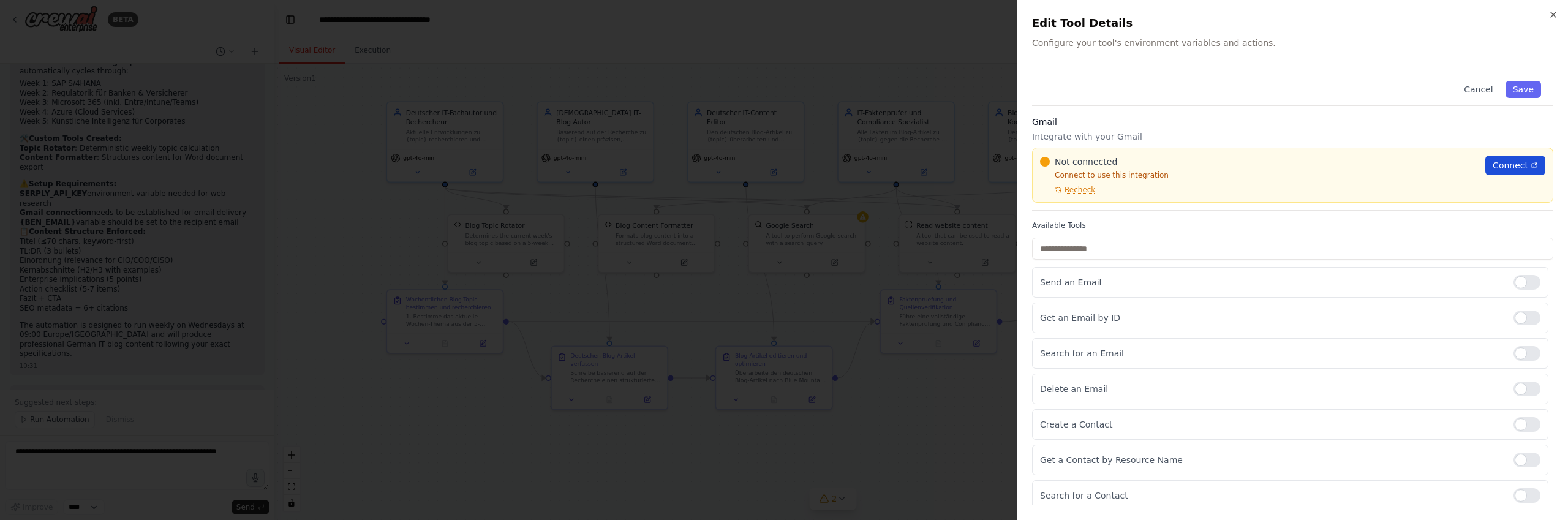
click at [1515, 163] on span "Connect" at bounding box center [1510, 165] width 36 height 12
click at [647, 50] on div at bounding box center [784, 260] width 1568 height 520
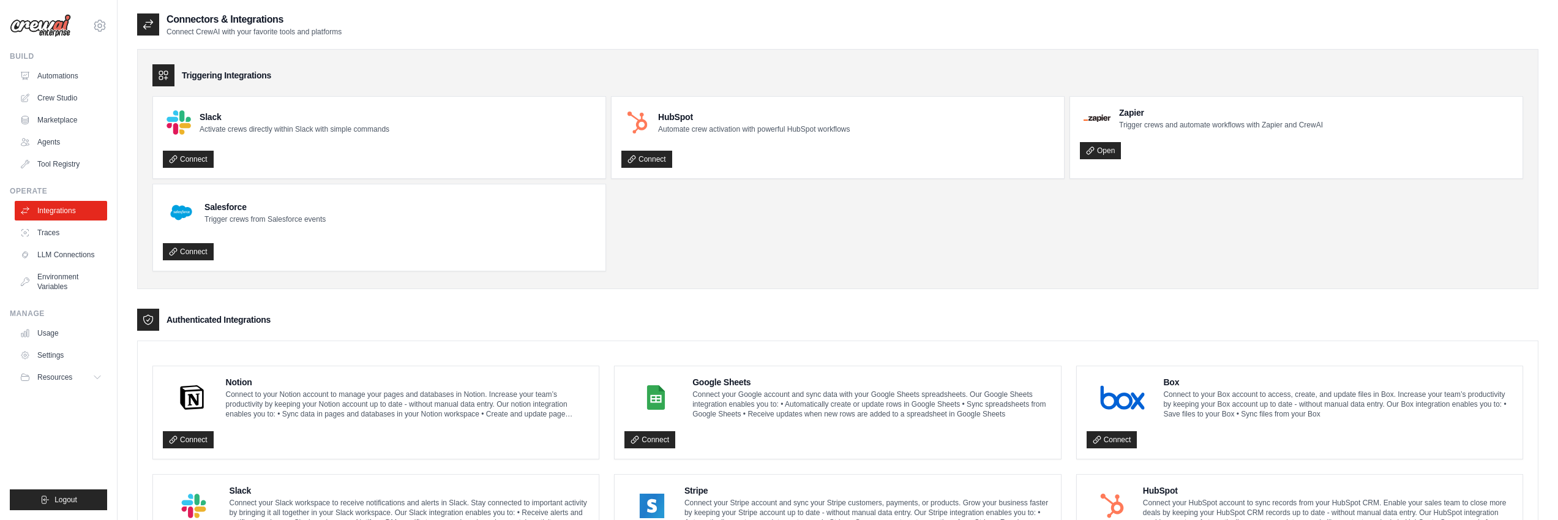
scroll to position [629, 0]
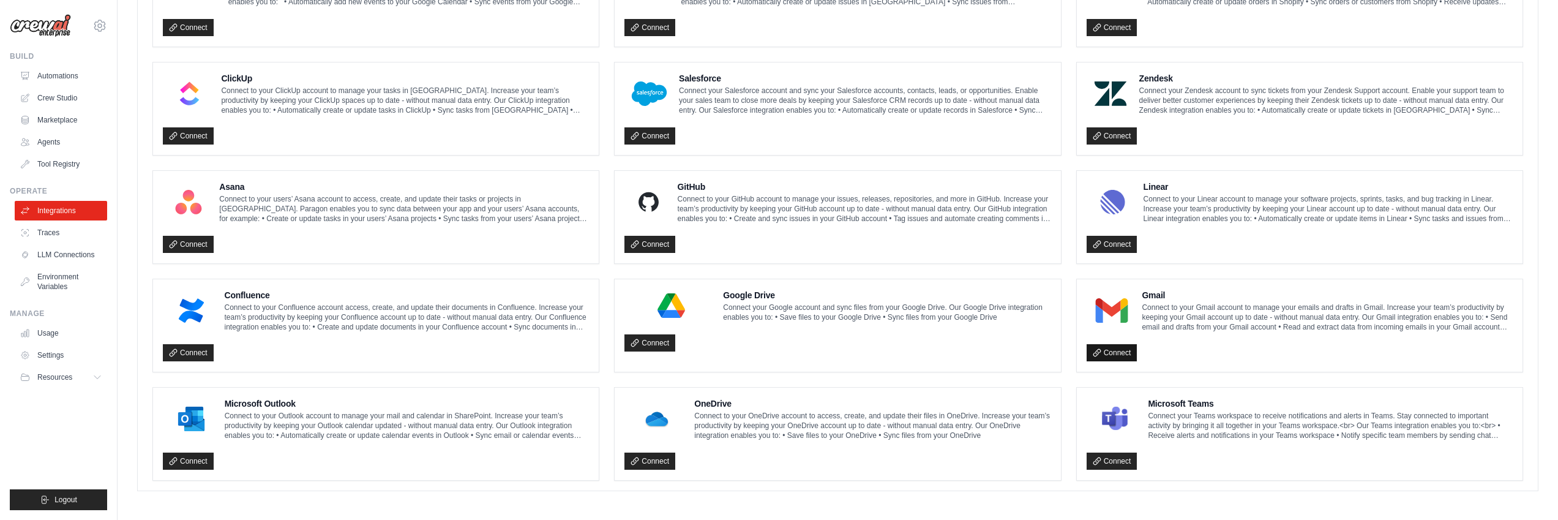
click at [1110, 352] on link "Connect" at bounding box center [1112, 352] width 51 height 17
